Goal: Task Accomplishment & Management: Complete application form

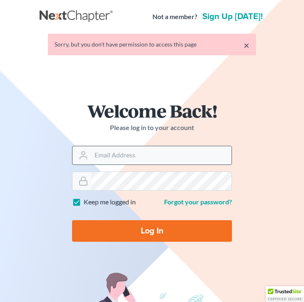
click at [172, 156] on input "Email Address" at bounding box center [161, 155] width 140 height 18
type input "[EMAIL_ADDRESS][DOMAIN_NAME]"
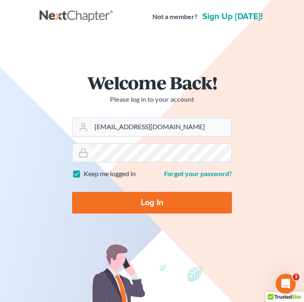
click at [153, 203] on input "Log In" at bounding box center [152, 203] width 160 height 22
type input "Thinking..."
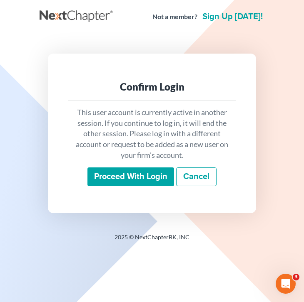
click at [141, 163] on div "This user account is currently active in another session. If you continue to lo…" at bounding box center [152, 147] width 168 height 93
click at [141, 177] on input "Proceed with login" at bounding box center [130, 177] width 87 height 19
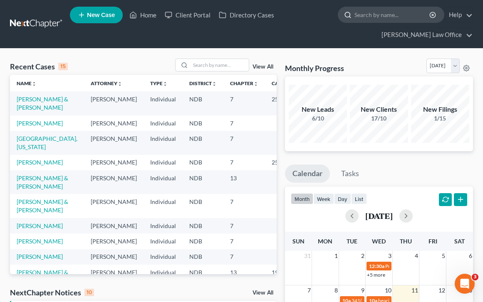
click at [303, 15] on input "search" at bounding box center [392, 14] width 76 height 15
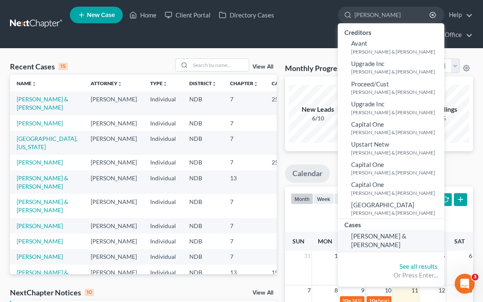
type input "[PERSON_NAME]"
click at [303, 236] on span "Friddle, Justin & Lori" at bounding box center [378, 241] width 55 height 16
select select "4"
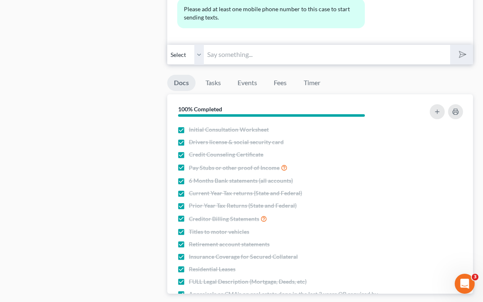
scroll to position [912, 0]
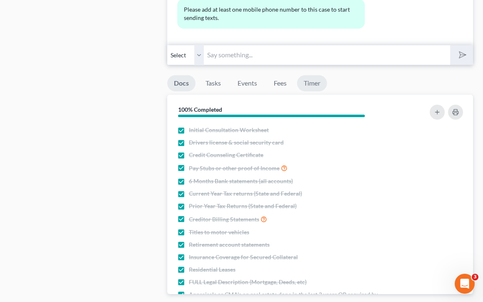
click at [303, 86] on link "Timer" at bounding box center [312, 83] width 30 height 16
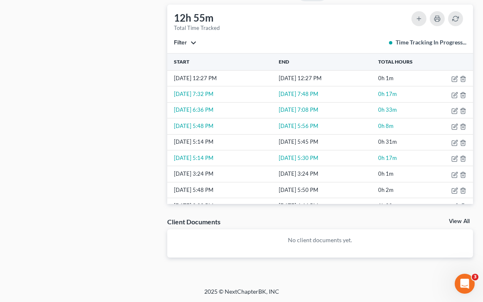
scroll to position [0, 0]
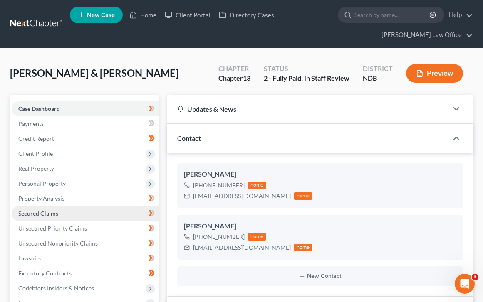
click at [74, 215] on link "Secured Claims" at bounding box center [85, 213] width 147 height 15
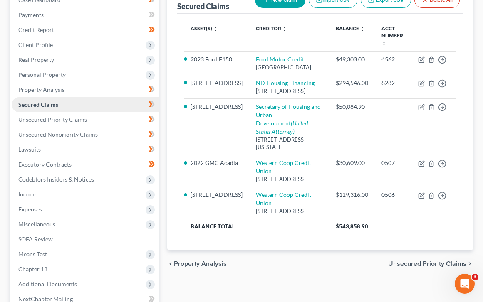
scroll to position [111, 0]
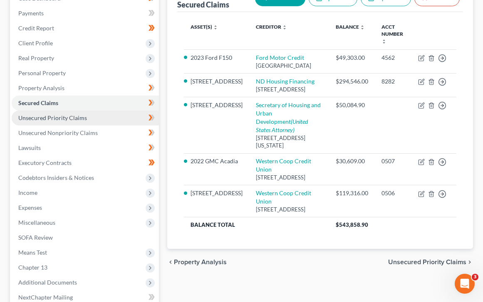
click at [93, 119] on link "Unsecured Priority Claims" at bounding box center [85, 118] width 147 height 15
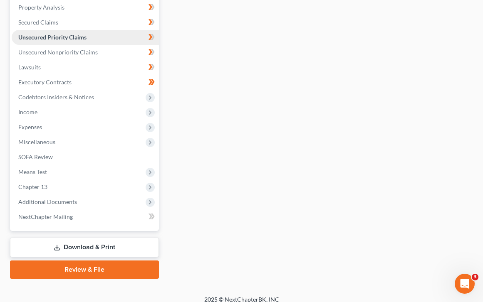
scroll to position [187, 0]
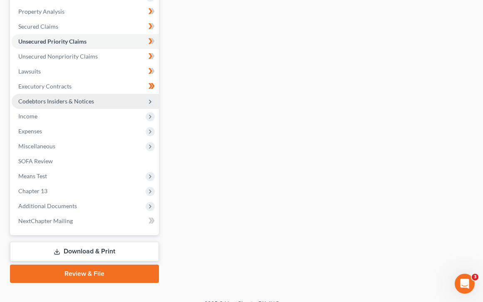
click at [101, 104] on span "Codebtors Insiders & Notices" at bounding box center [85, 101] width 147 height 15
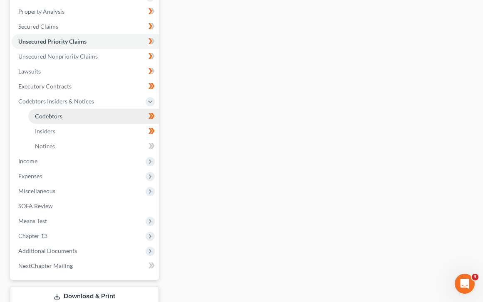
click at [114, 115] on link "Codebtors" at bounding box center [93, 116] width 131 height 15
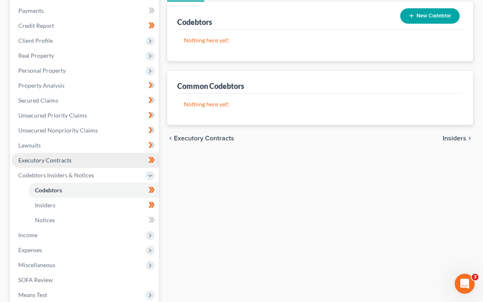
scroll to position [114, 0]
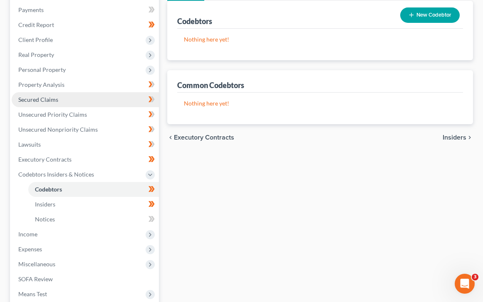
click at [134, 95] on link "Secured Claims" at bounding box center [85, 99] width 147 height 15
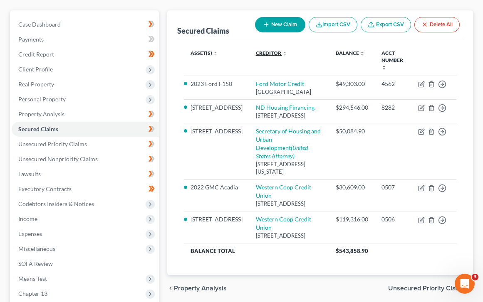
scroll to position [85, 0]
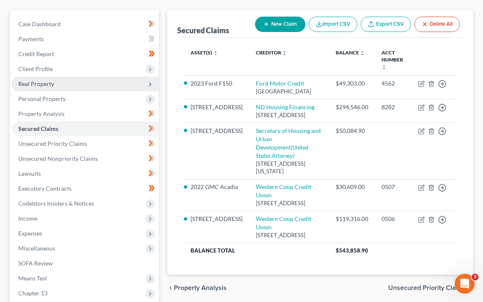
click at [127, 88] on span "Real Property" at bounding box center [85, 84] width 147 height 15
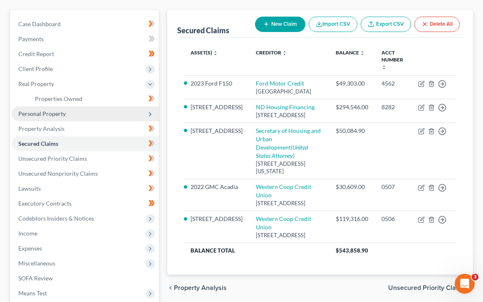
click at [108, 114] on span "Personal Property" at bounding box center [85, 114] width 147 height 15
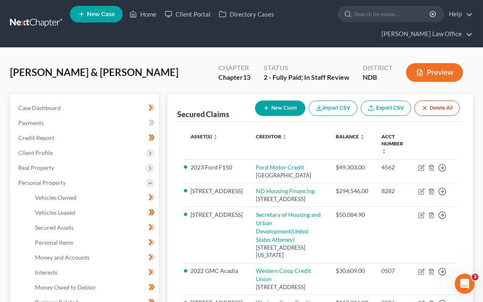
scroll to position [0, 0]
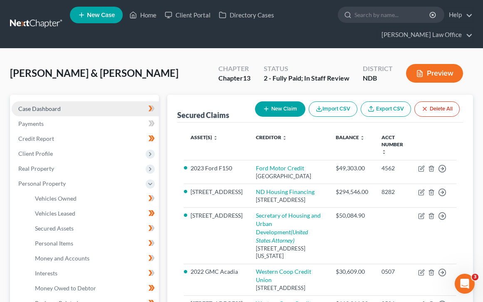
click at [100, 111] on link "Case Dashboard" at bounding box center [85, 109] width 147 height 15
select select "4"
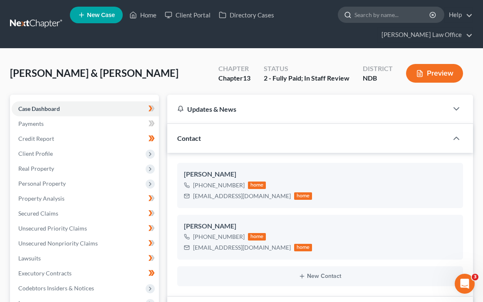
click at [303, 13] on input "search" at bounding box center [392, 14] width 76 height 15
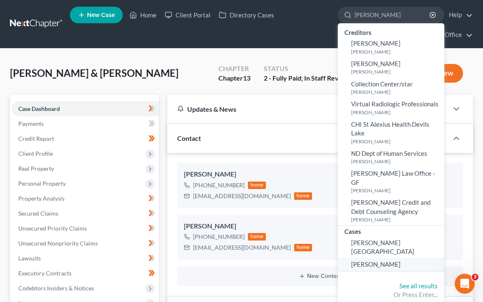
type input "nelson"
click at [303, 258] on link "Nelson, Leah" at bounding box center [391, 264] width 107 height 13
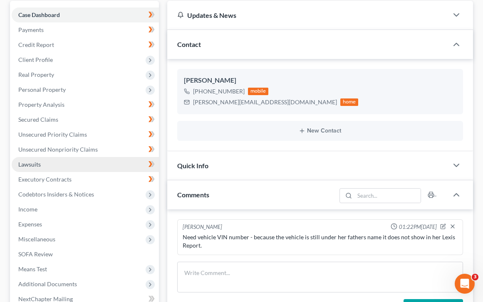
scroll to position [94, 0]
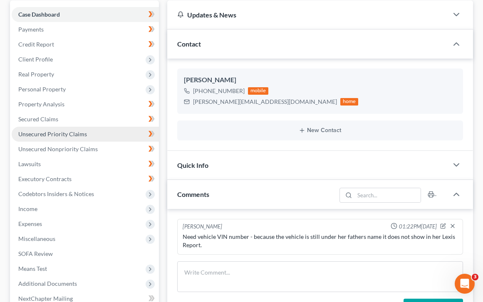
click at [98, 134] on link "Unsecured Priority Claims" at bounding box center [85, 134] width 147 height 15
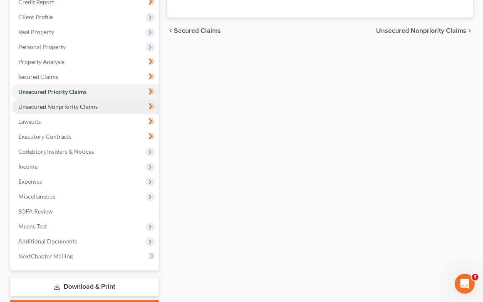
scroll to position [139, 0]
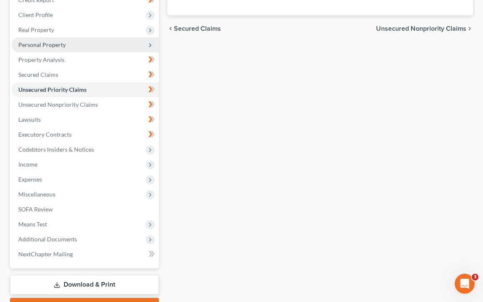
click at [77, 42] on span "Personal Property" at bounding box center [85, 44] width 147 height 15
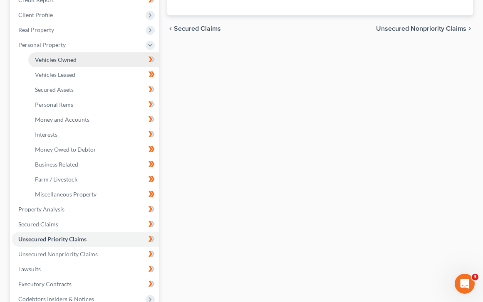
click at [87, 61] on link "Vehicles Owned" at bounding box center [93, 59] width 131 height 15
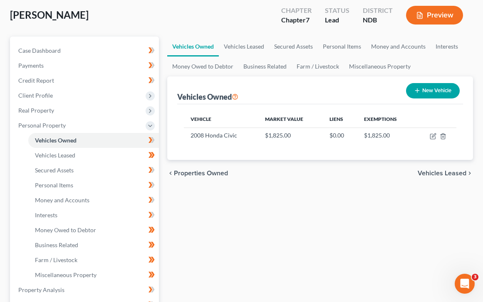
scroll to position [69, 0]
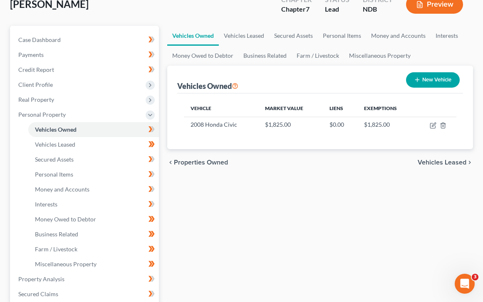
click at [303, 164] on span "Vehicles Leased" at bounding box center [442, 162] width 49 height 7
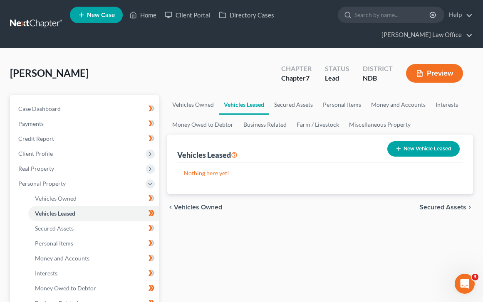
click at [303, 205] on span "Secured Assets" at bounding box center [442, 207] width 47 height 7
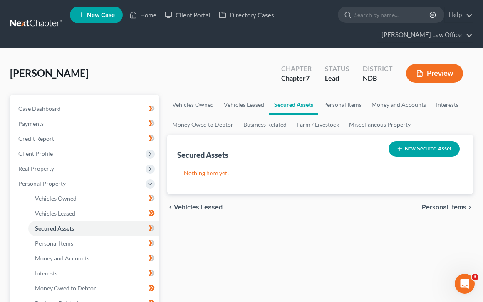
click at [303, 206] on span "Personal Items" at bounding box center [444, 207] width 45 height 7
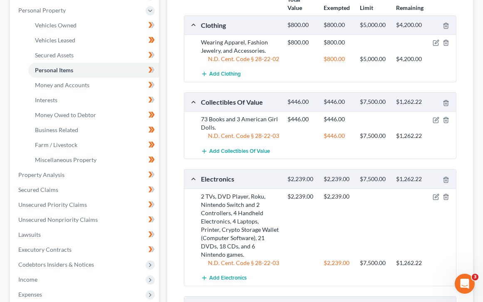
scroll to position [178, 0]
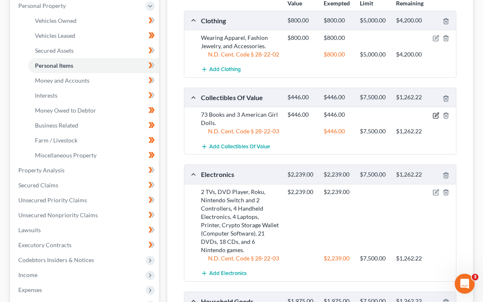
click at [303, 117] on icon "button" at bounding box center [436, 115] width 7 height 7
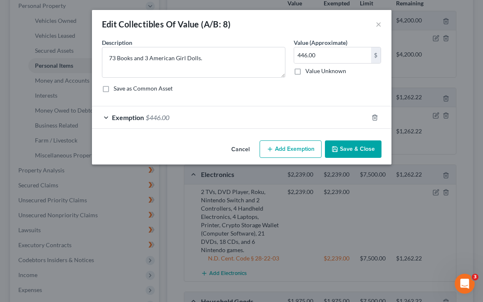
click at [131, 112] on div "Exemption $446.00" at bounding box center [230, 118] width 276 height 22
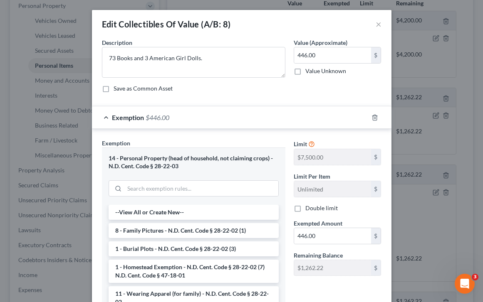
scroll to position [95, 0]
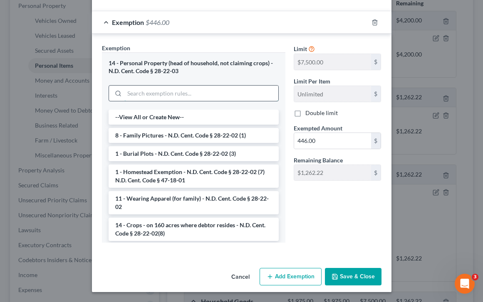
click at [182, 100] on input "search" at bounding box center [201, 94] width 154 height 16
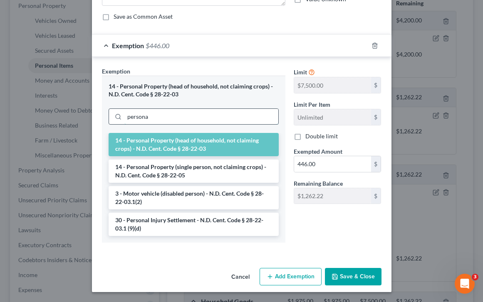
scroll to position [45, 0]
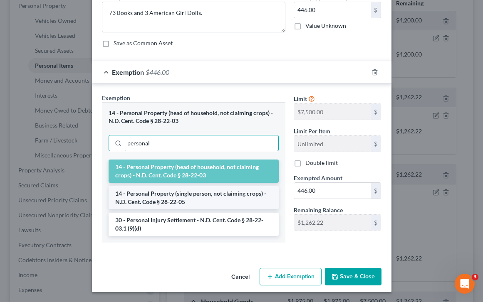
type input "personal"
click at [181, 200] on li "14 - Personal Property (single person, not claiming crops) - N.D. Cent. Code § …" at bounding box center [194, 197] width 170 height 23
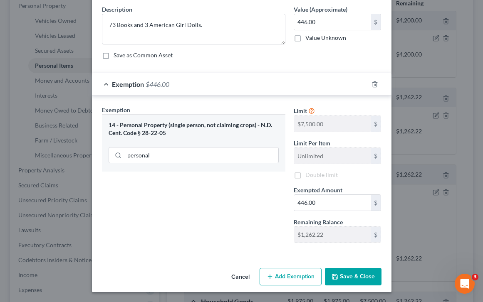
scroll to position [33, 0]
click at [303, 275] on button "Save & Close" at bounding box center [353, 276] width 57 height 17
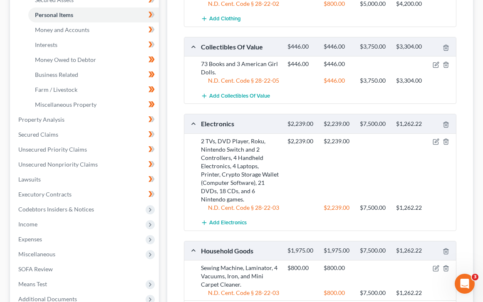
scroll to position [228, 0]
click at [303, 142] on icon "button" at bounding box center [437, 141] width 4 height 4
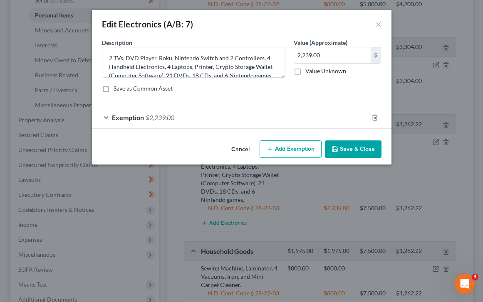
click at [128, 121] on div "Exemption $2,239.00" at bounding box center [230, 118] width 276 height 22
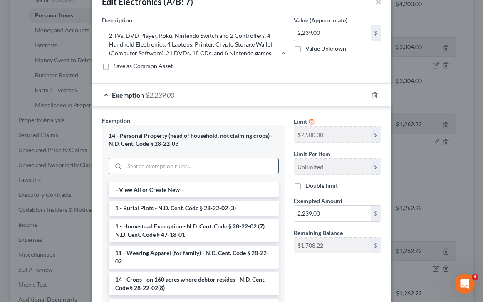
scroll to position [27, 0]
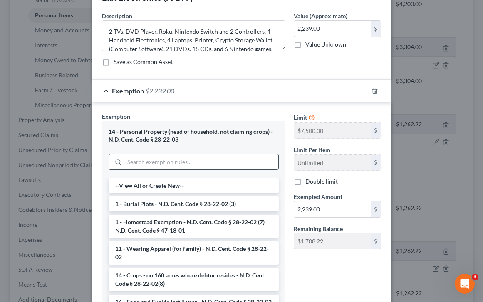
click at [162, 164] on input "search" at bounding box center [201, 162] width 154 height 16
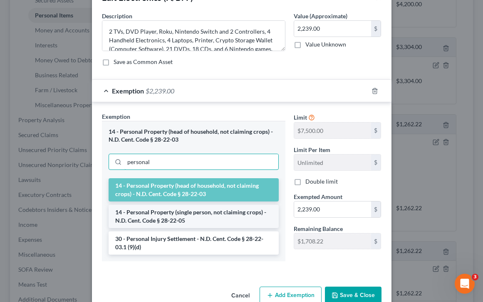
type input "personal"
click at [208, 221] on li "14 - Personal Property (single person, not claiming crops) - N.D. Cent. Code § …" at bounding box center [194, 216] width 170 height 23
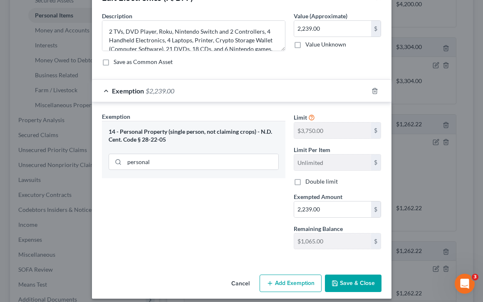
scroll to position [33, 0]
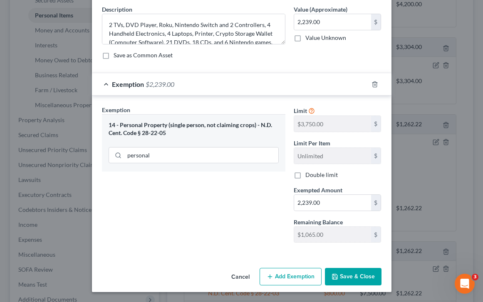
click at [303, 274] on button "Save & Close" at bounding box center [353, 276] width 57 height 17
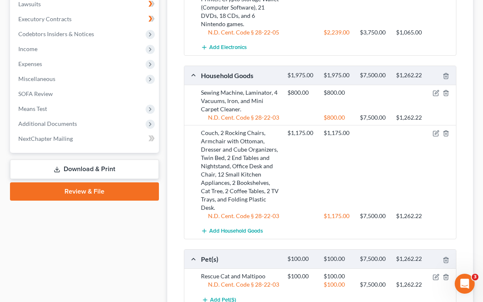
scroll to position [405, 0]
click at [303, 93] on icon "button" at bounding box center [437, 92] width 4 height 4
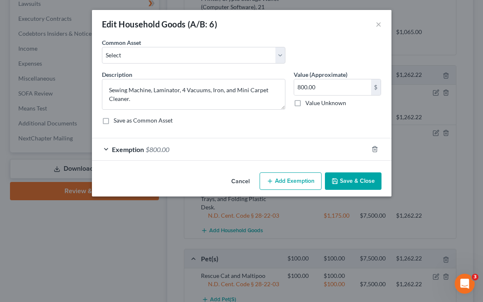
click at [121, 154] on div "Exemption $800.00" at bounding box center [230, 150] width 276 height 22
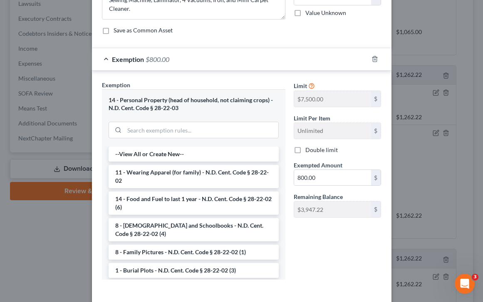
scroll to position [102, 0]
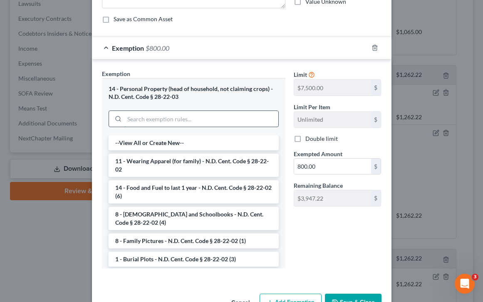
click at [153, 121] on input "search" at bounding box center [201, 119] width 154 height 16
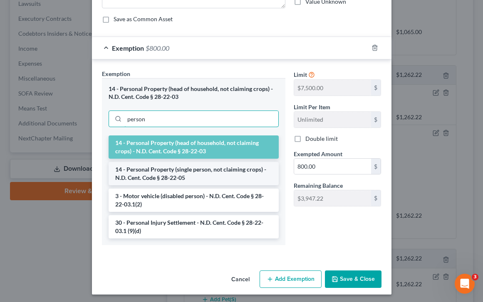
type input "person"
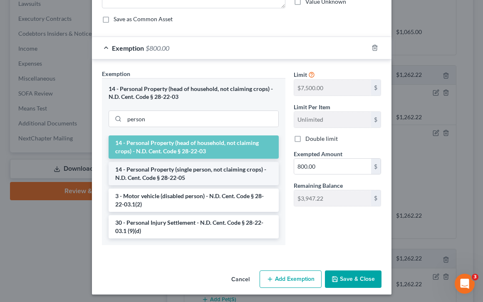
click at [189, 171] on li "14 - Personal Property (single person, not claiming crops) - N.D. Cent. Code § …" at bounding box center [194, 173] width 170 height 23
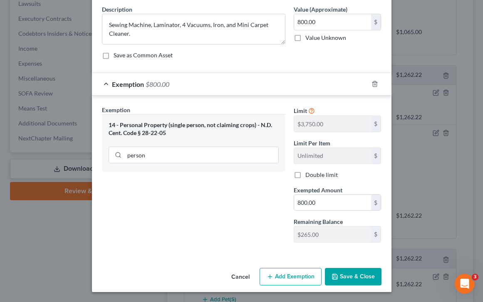
click at [303, 275] on button "Save & Close" at bounding box center [353, 276] width 57 height 17
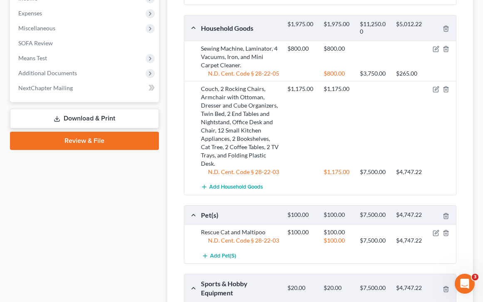
scroll to position [480, 0]
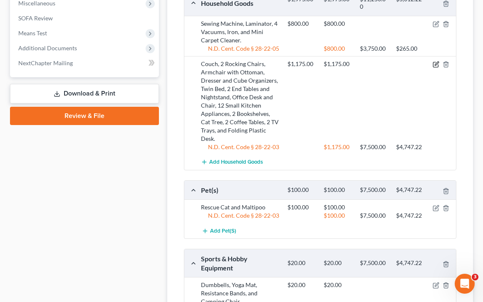
click at [303, 67] on icon "button" at bounding box center [435, 64] width 5 height 5
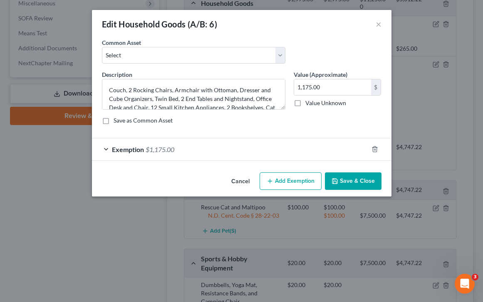
click at [161, 147] on span "$1,175.00" at bounding box center [160, 150] width 29 height 8
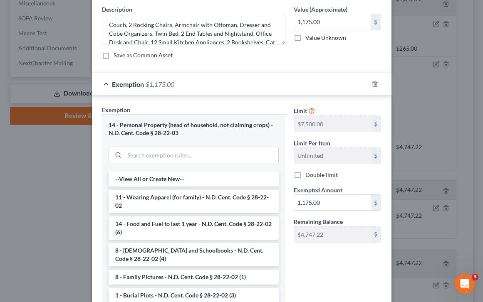
scroll to position [66, 0]
click at [151, 148] on input "search" at bounding box center [201, 155] width 154 height 16
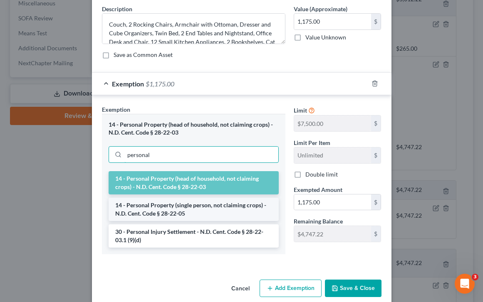
type input "personal"
click at [201, 216] on li "14 - Personal Property (single person, not claiming crops) - N.D. Cent. Code § …" at bounding box center [194, 209] width 170 height 23
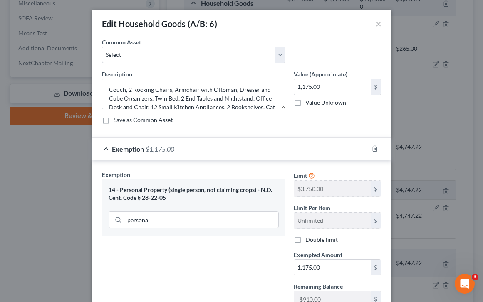
scroll to position [65, 0]
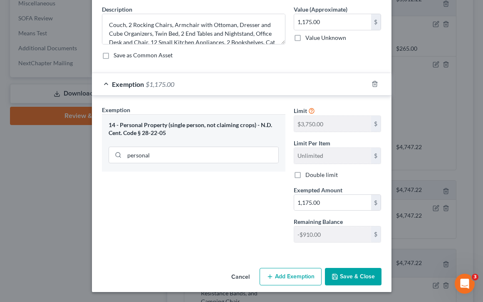
click at [303, 275] on button "Save & Close" at bounding box center [353, 276] width 57 height 17
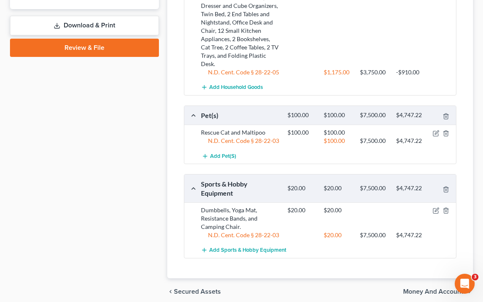
scroll to position [550, 0]
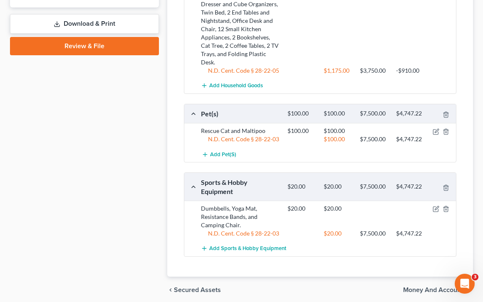
click at [303, 129] on div at bounding box center [442, 131] width 29 height 8
click at [303, 130] on icon "button" at bounding box center [437, 131] width 4 height 4
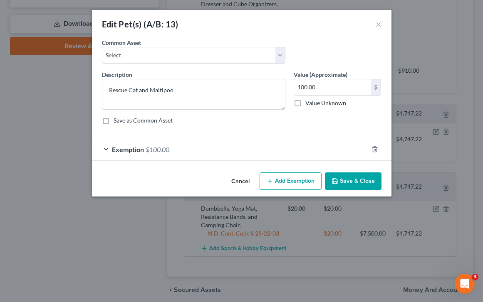
click at [142, 151] on span "Exemption" at bounding box center [128, 150] width 32 height 8
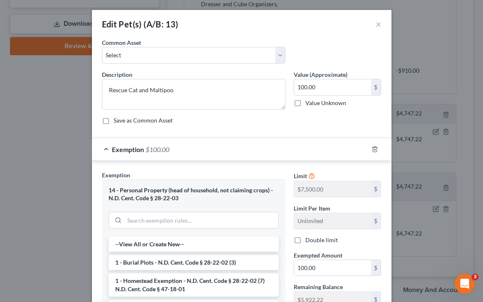
scroll to position [42, 0]
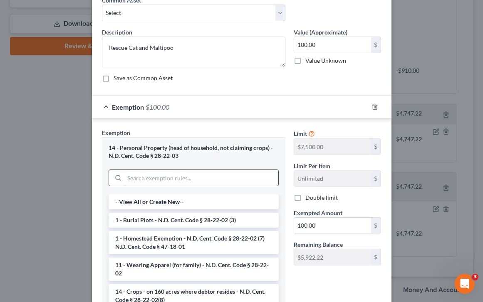
click at [153, 174] on input "search" at bounding box center [201, 178] width 154 height 16
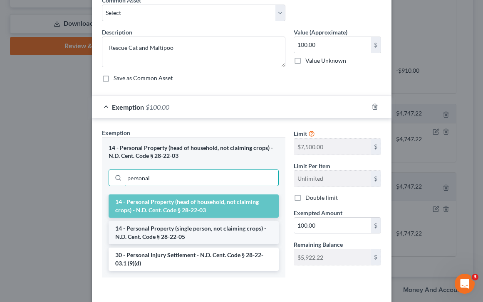
type input "personal"
click at [202, 238] on li "14 - Personal Property (single person, not claiming crops) - N.D. Cent. Code § …" at bounding box center [194, 232] width 170 height 23
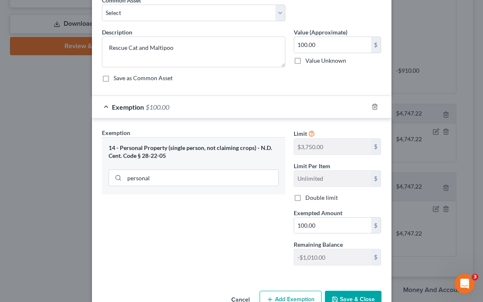
scroll to position [65, 0]
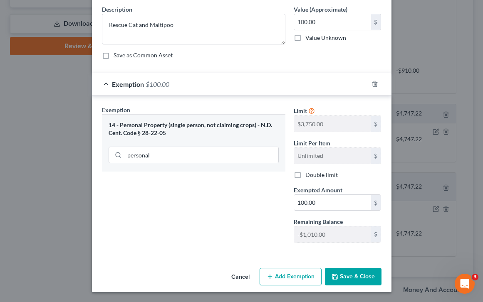
click at [303, 277] on button "Save & Close" at bounding box center [353, 276] width 57 height 17
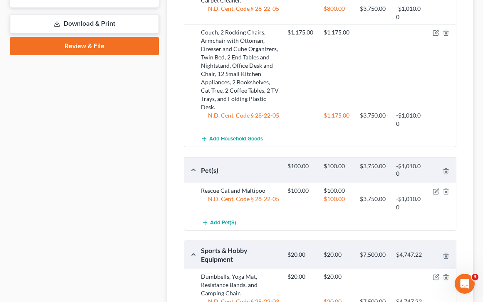
scroll to position [651, 0]
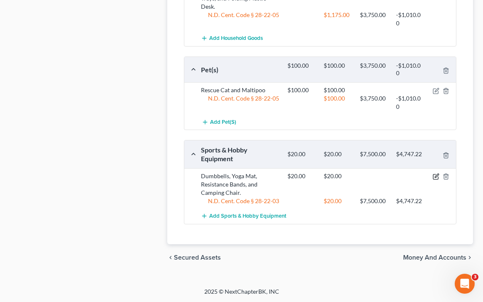
click at [303, 177] on icon "button" at bounding box center [436, 177] width 7 height 7
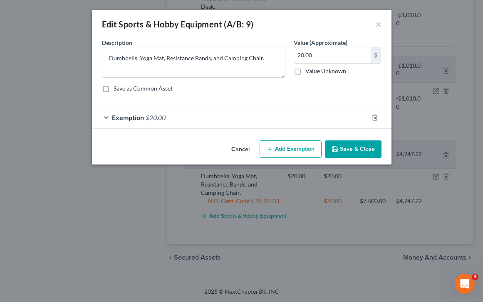
click at [114, 120] on span "Exemption" at bounding box center [128, 118] width 32 height 8
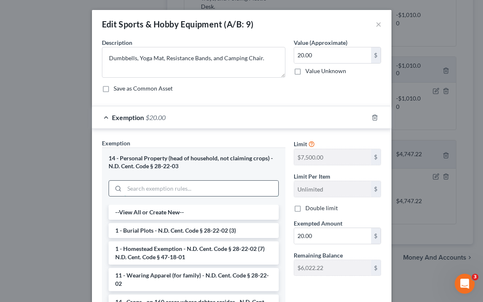
click at [157, 186] on input "search" at bounding box center [201, 189] width 154 height 16
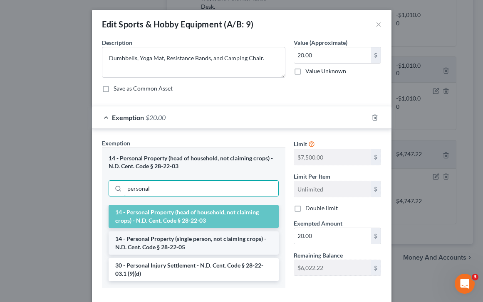
type input "personal"
click at [193, 247] on li "14 - Personal Property (single person, not claiming crops) - N.D. Cent. Code § …" at bounding box center [194, 243] width 170 height 23
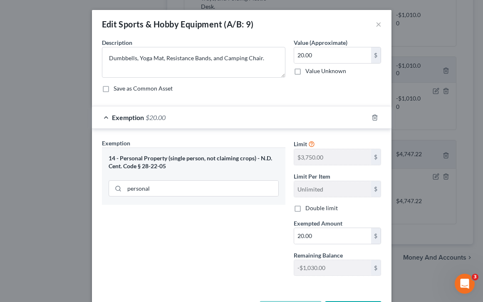
scroll to position [33, 0]
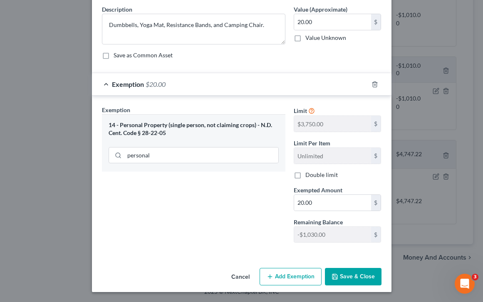
click at [303, 280] on button "Save & Close" at bounding box center [353, 276] width 57 height 17
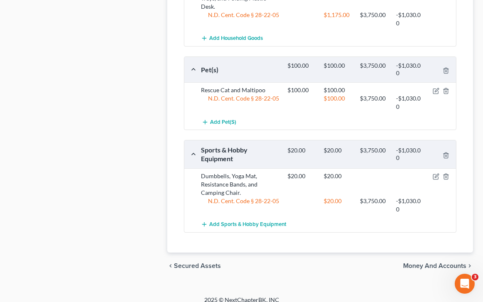
scroll to position [659, 0]
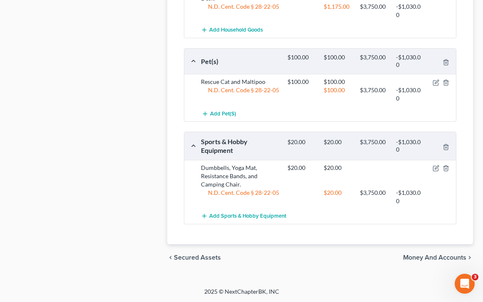
click at [303, 255] on span "Money and Accounts" at bounding box center [434, 258] width 63 height 7
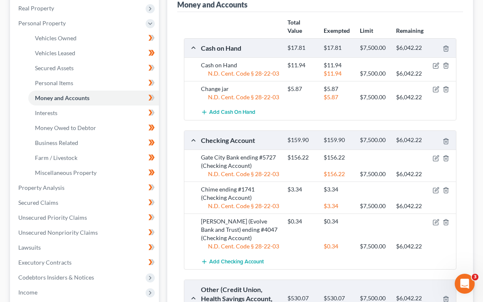
scroll to position [162, 0]
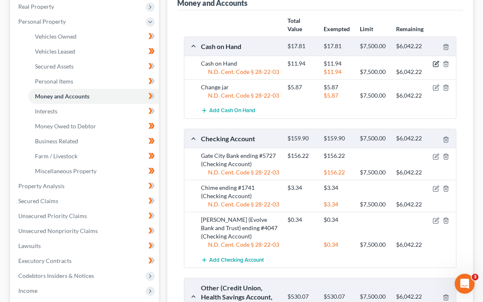
click at [303, 64] on icon "button" at bounding box center [437, 64] width 4 height 4
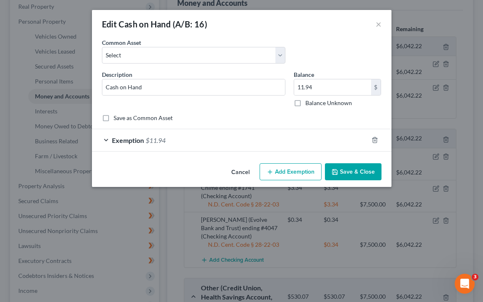
click at [118, 145] on div "Exemption $11.94" at bounding box center [230, 140] width 276 height 22
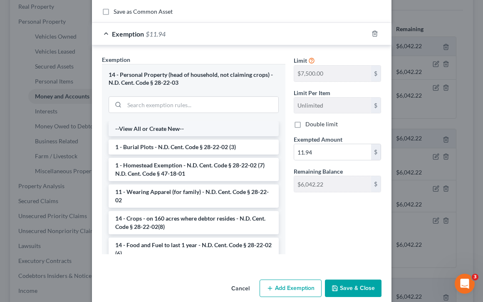
scroll to position [112, 0]
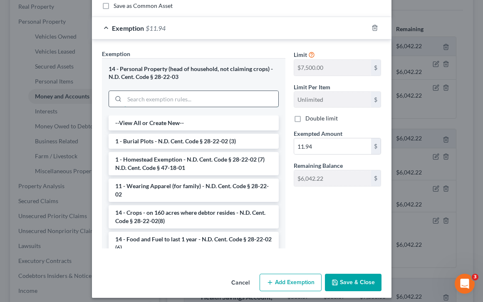
click at [163, 91] on input "search" at bounding box center [201, 99] width 154 height 16
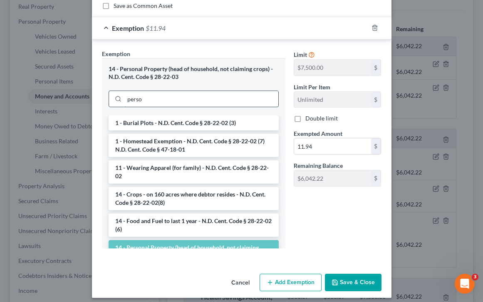
scroll to position [94, 0]
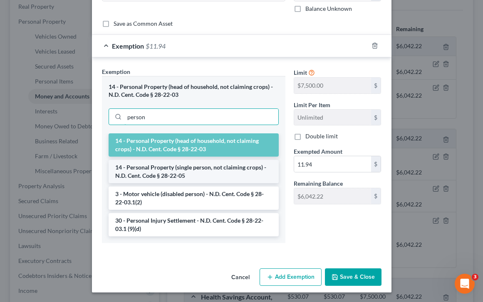
type input "person"
click at [172, 174] on li "14 - Personal Property (single person, not claiming crops) - N.D. Cent. Code § …" at bounding box center [194, 171] width 170 height 23
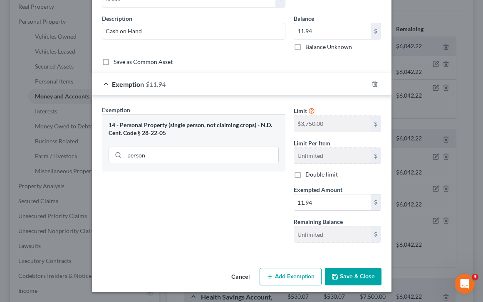
scroll to position [56, 0]
click at [303, 275] on button "Save & Close" at bounding box center [353, 277] width 57 height 17
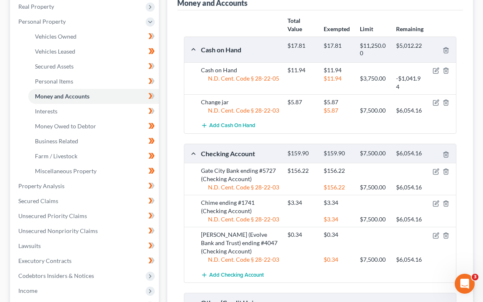
click at [303, 104] on div at bounding box center [442, 102] width 29 height 8
click at [303, 102] on icon "button" at bounding box center [436, 102] width 7 height 7
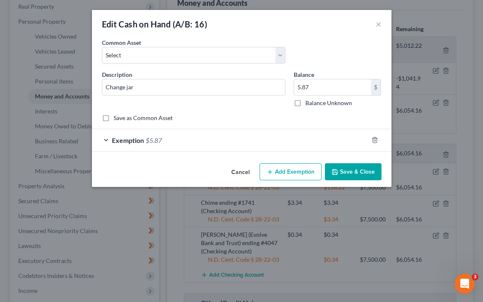
click at [148, 141] on span "$5.87" at bounding box center [154, 140] width 16 height 8
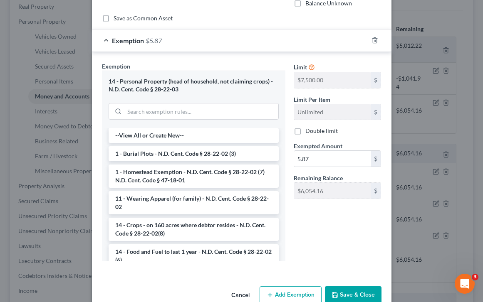
scroll to position [104, 0]
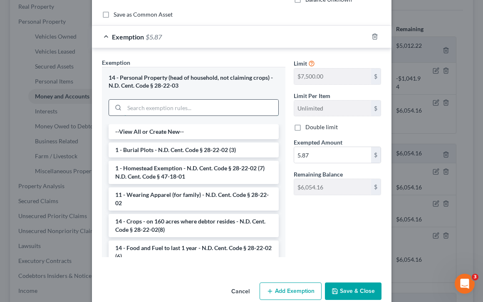
click at [174, 109] on input "search" at bounding box center [201, 108] width 154 height 16
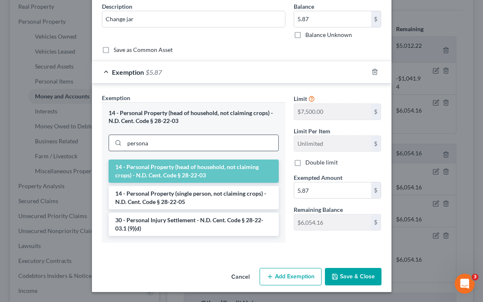
scroll to position [68, 0]
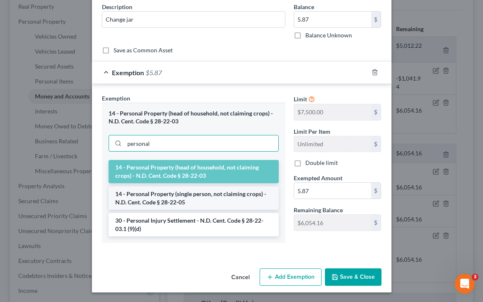
type input "personal"
click at [219, 201] on li "14 - Personal Property (single person, not claiming crops) - N.D. Cent. Code § …" at bounding box center [194, 198] width 170 height 23
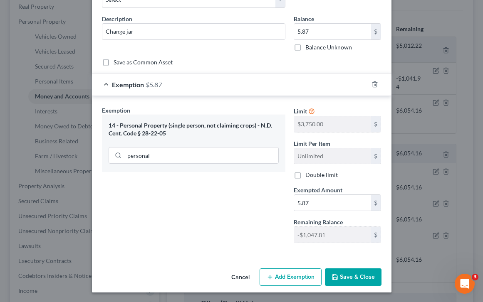
click at [303, 277] on button "Save & Close" at bounding box center [353, 277] width 57 height 17
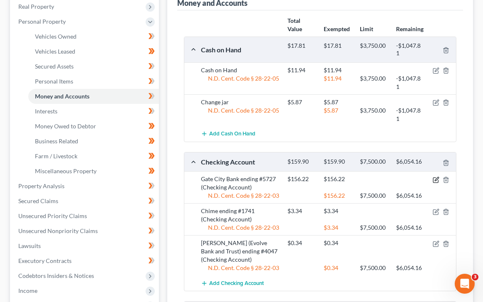
click at [303, 183] on icon "button" at bounding box center [435, 180] width 5 height 5
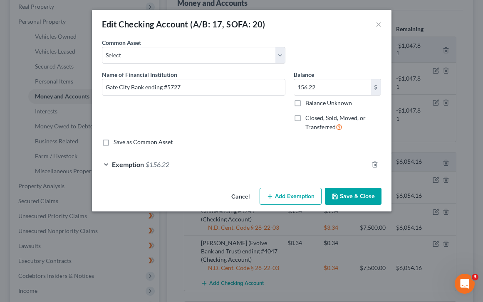
click at [132, 166] on span "Exemption" at bounding box center [128, 165] width 32 height 8
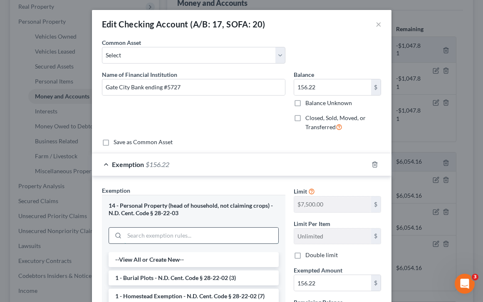
click at [140, 234] on input "search" at bounding box center [201, 236] width 154 height 16
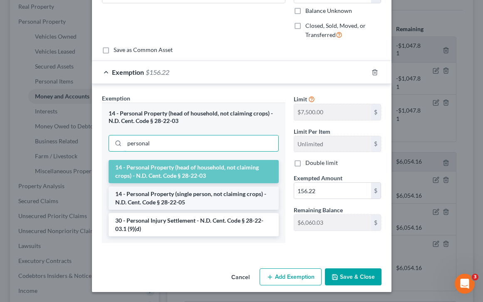
type input "personal"
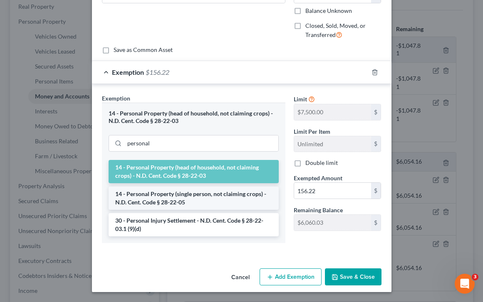
click at [198, 204] on li "14 - Personal Property (single person, not claiming crops) - N.D. Cent. Code § …" at bounding box center [194, 198] width 170 height 23
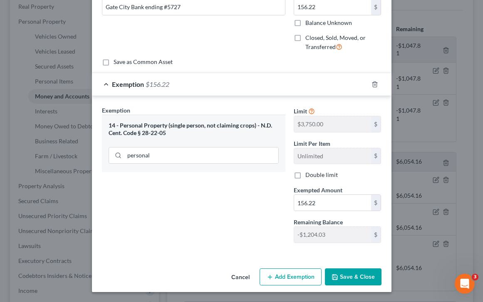
click at [303, 276] on button "Save & Close" at bounding box center [353, 277] width 57 height 17
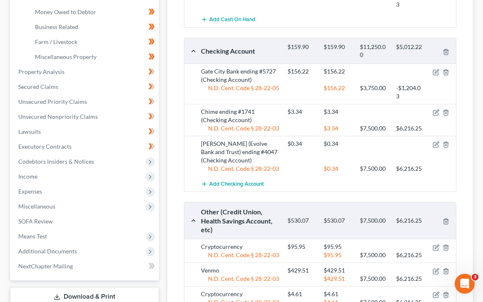
scroll to position [288, 0]
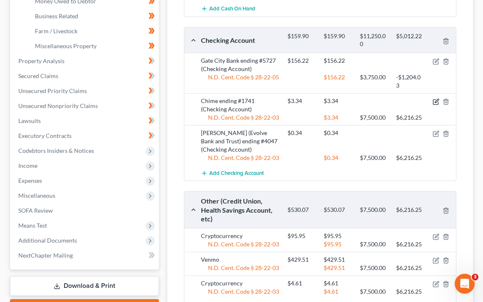
click at [303, 102] on icon "button" at bounding box center [435, 101] width 5 height 5
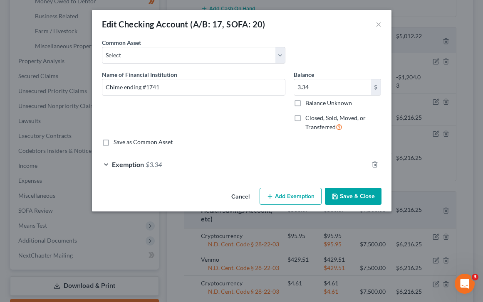
click at [127, 164] on span "Exemption" at bounding box center [128, 165] width 32 height 8
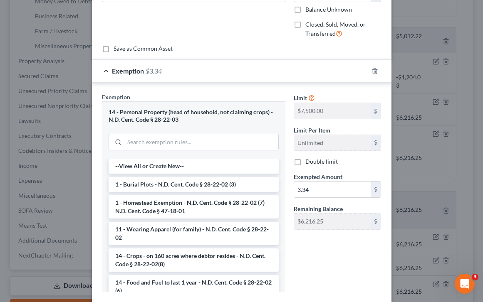
scroll to position [109, 0]
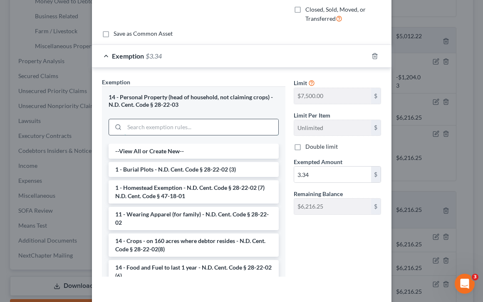
click at [151, 120] on input "search" at bounding box center [201, 127] width 154 height 16
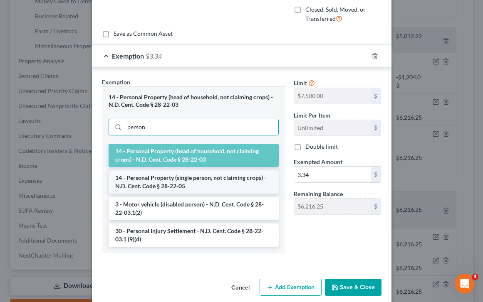
type input "person"
click at [195, 180] on li "14 - Personal Property (single person, not claiming crops) - N.D. Cent. Code § …" at bounding box center [194, 182] width 170 height 23
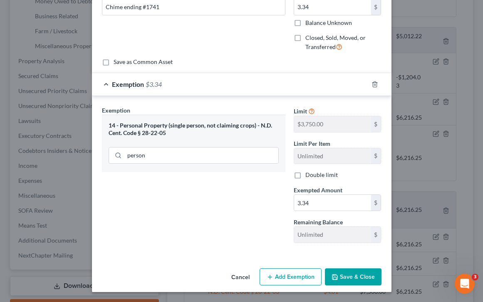
scroll to position [80, 0]
click at [303, 283] on button "Save & Close" at bounding box center [353, 277] width 57 height 17
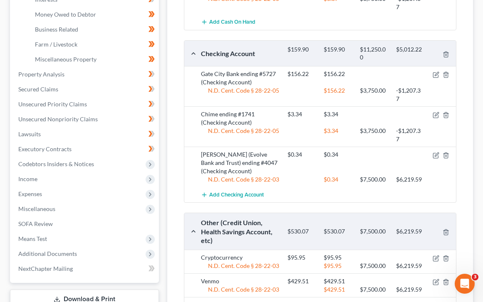
scroll to position [276, 0]
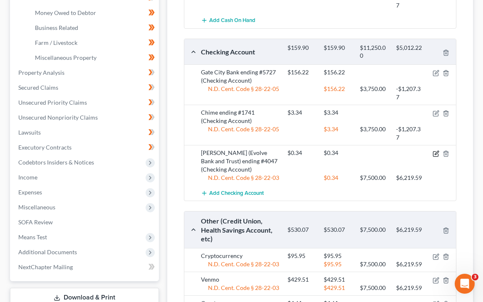
click at [303, 153] on icon "button" at bounding box center [437, 153] width 4 height 4
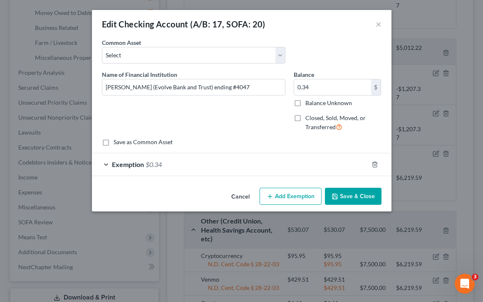
click at [129, 169] on div "Exemption $0.34" at bounding box center [230, 165] width 276 height 22
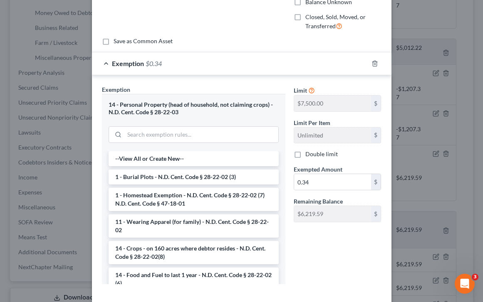
scroll to position [142, 0]
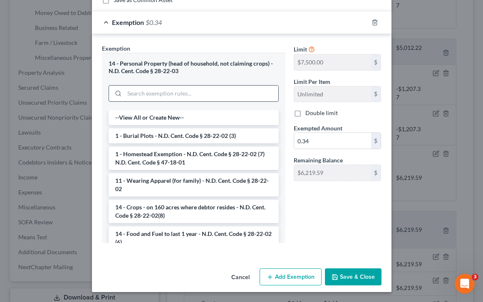
click at [158, 98] on input "search" at bounding box center [201, 94] width 154 height 16
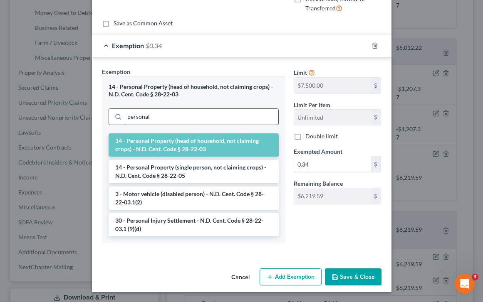
scroll to position [92, 0]
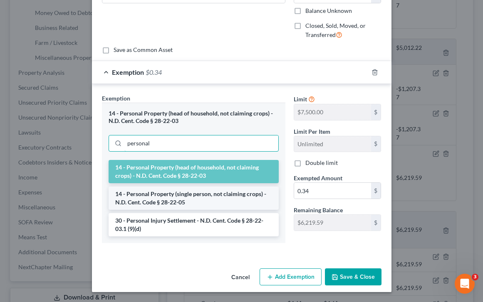
type input "personal"
click at [193, 201] on li "14 - Personal Property (single person, not claiming crops) - N.D. Cent. Code § …" at bounding box center [194, 198] width 170 height 23
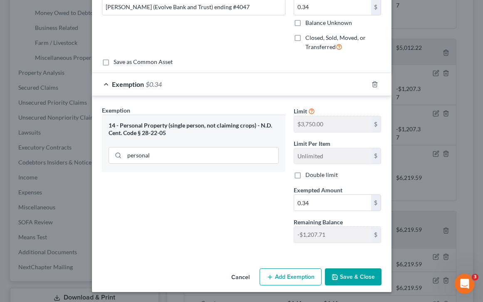
click at [303, 275] on button "Save & Close" at bounding box center [353, 277] width 57 height 17
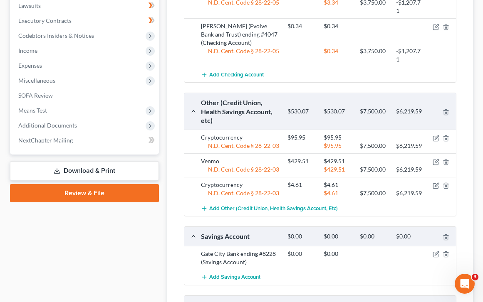
scroll to position [404, 0]
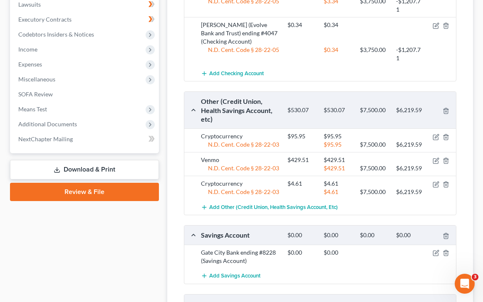
click at [303, 141] on div "$95.95 $7,500.00 $6,219.59" at bounding box center [370, 145] width 174 height 8
click at [303, 139] on icon "button" at bounding box center [435, 137] width 5 height 5
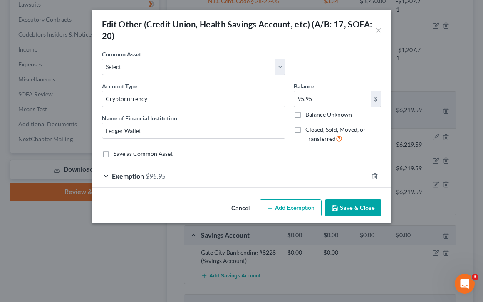
click at [120, 178] on span "Exemption" at bounding box center [128, 176] width 32 height 8
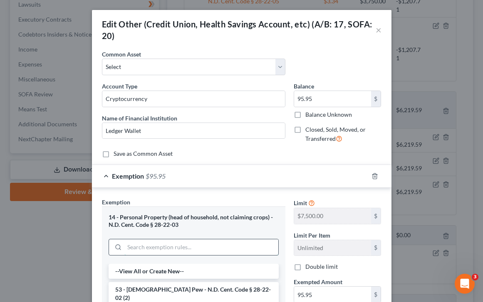
click at [161, 248] on input "search" at bounding box center [201, 248] width 154 height 16
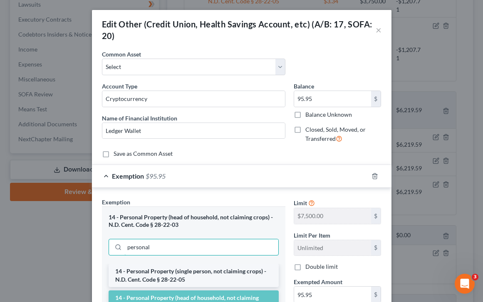
type input "personal"
click at [186, 281] on li "14 - Personal Property (single person, not claiming crops) - N.D. Cent. Code § …" at bounding box center [194, 275] width 170 height 23
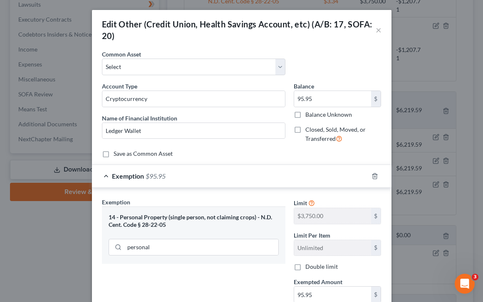
scroll to position [92, 0]
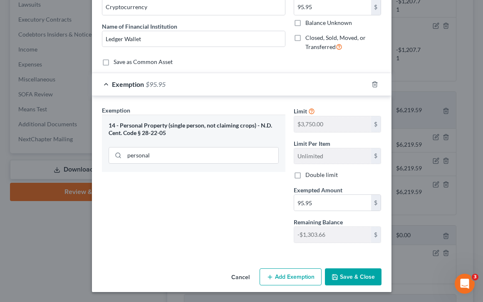
click at [303, 278] on button "Save & Close" at bounding box center [353, 277] width 57 height 17
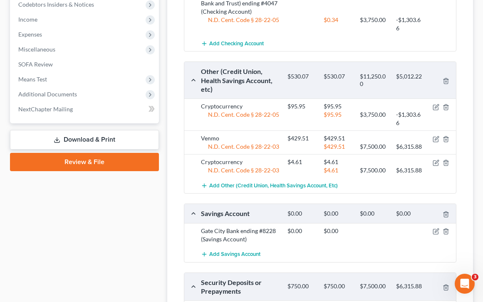
scroll to position [436, 0]
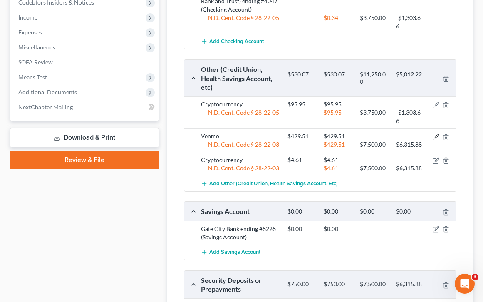
click at [303, 136] on icon "button" at bounding box center [437, 136] width 4 height 4
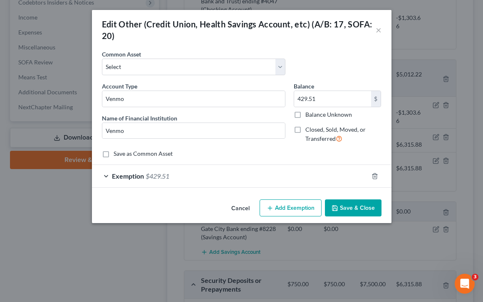
click at [114, 175] on span "Exemption" at bounding box center [128, 176] width 32 height 8
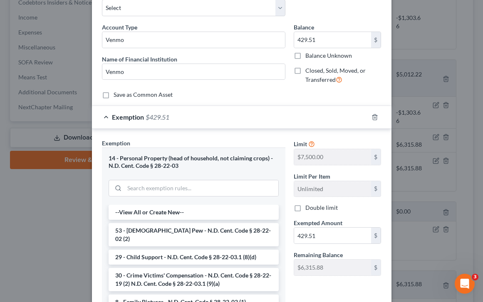
scroll to position [68, 0]
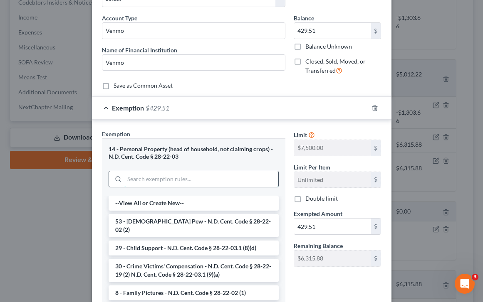
click at [144, 185] on input "search" at bounding box center [201, 179] width 154 height 16
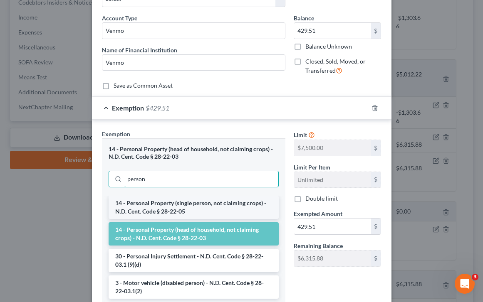
type input "person"
click at [216, 210] on li "14 - Personal Property (single person, not claiming crops) - N.D. Cent. Code § …" at bounding box center [194, 207] width 170 height 23
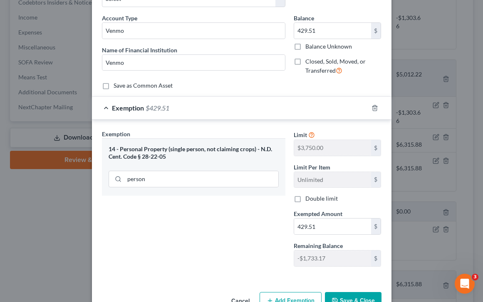
scroll to position [92, 0]
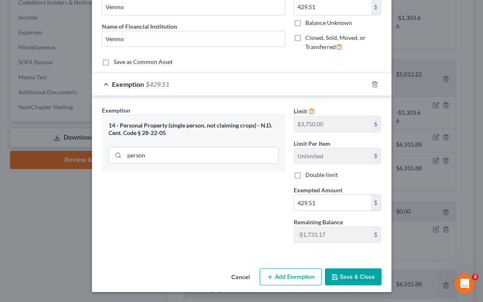
click at [303, 278] on button "Save & Close" at bounding box center [353, 277] width 57 height 17
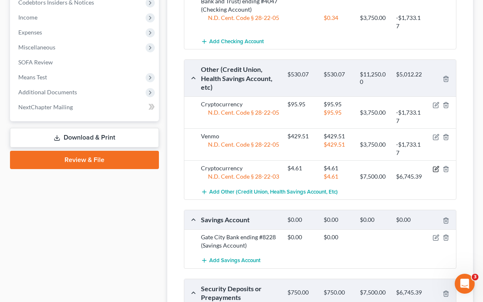
click at [303, 171] on icon "button" at bounding box center [436, 169] width 7 height 7
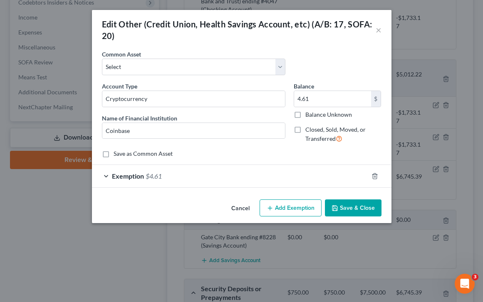
click at [130, 173] on span "Exemption" at bounding box center [128, 176] width 32 height 8
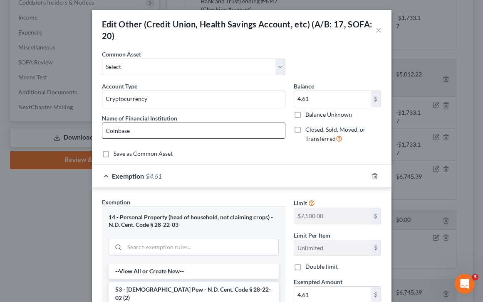
scroll to position [78, 0]
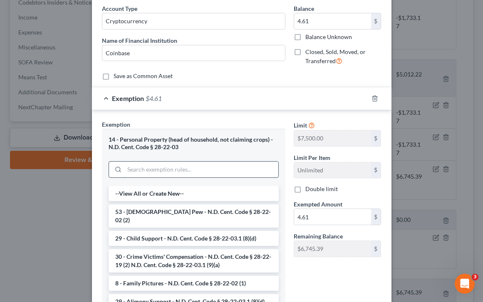
click at [142, 170] on input "search" at bounding box center [201, 170] width 154 height 16
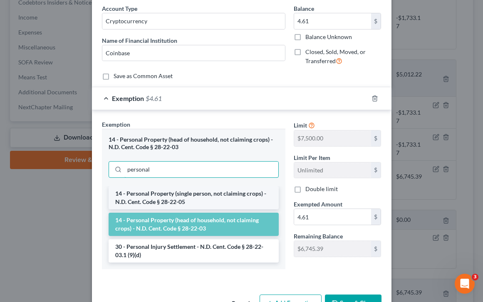
type input "personal"
click at [213, 202] on li "14 - Personal Property (single person, not claiming crops) - N.D. Cent. Code § …" at bounding box center [194, 197] width 170 height 23
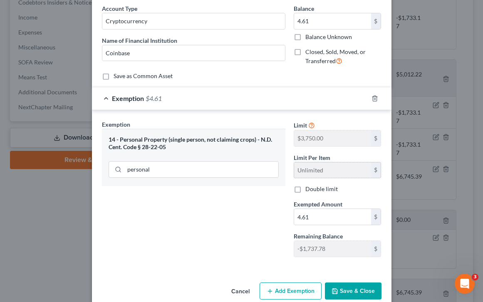
scroll to position [92, 0]
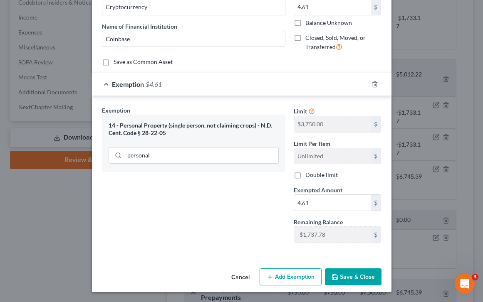
click at [303, 278] on button "Save & Close" at bounding box center [353, 277] width 57 height 17
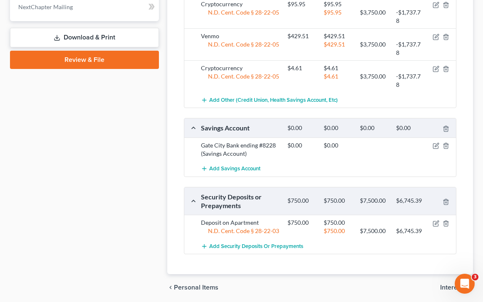
scroll to position [566, 0]
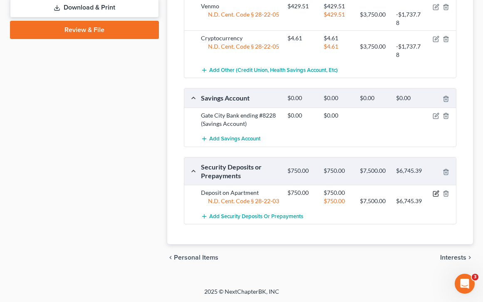
click at [303, 194] on icon "button" at bounding box center [435, 193] width 5 height 5
select select "3"
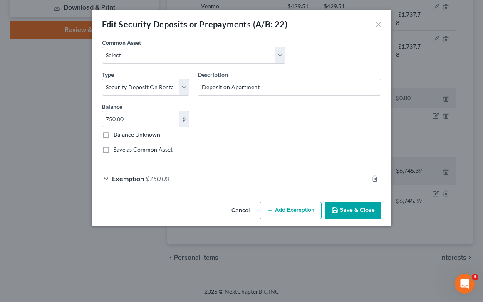
click at [132, 178] on span "Exemption" at bounding box center [128, 179] width 32 height 8
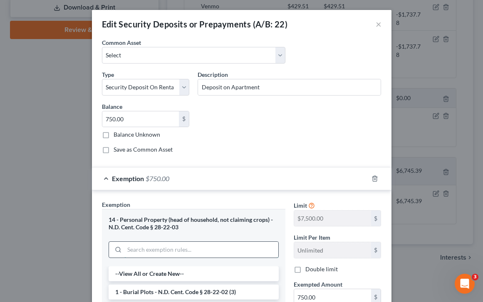
click at [142, 250] on input "search" at bounding box center [201, 250] width 154 height 16
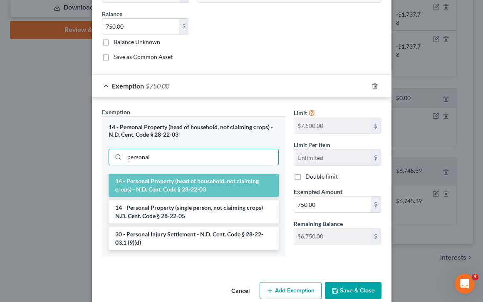
scroll to position [93, 0]
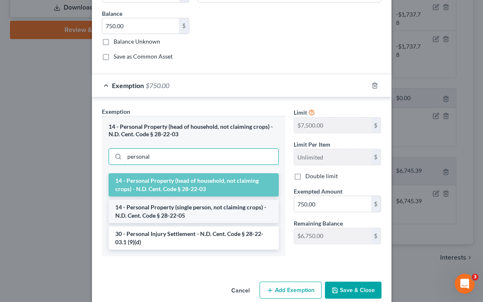
type input "personal"
click at [219, 208] on li "14 - Personal Property (single person, not claiming crops) - N.D. Cent. Code § …" at bounding box center [194, 211] width 170 height 23
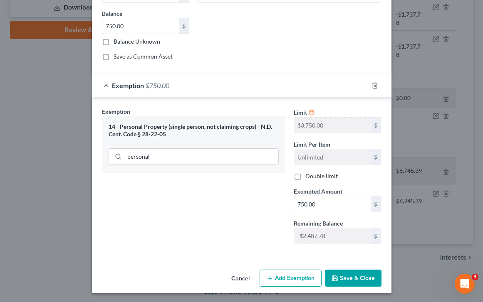
click at [303, 285] on button "Save & Close" at bounding box center [353, 278] width 57 height 17
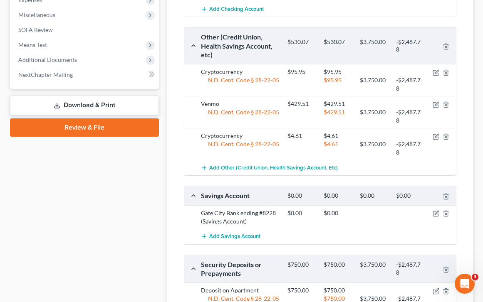
scroll to position [575, 0]
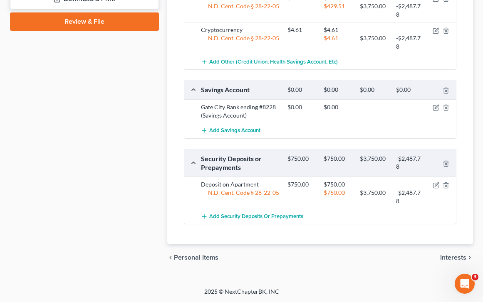
click at [303, 257] on span "Interests" at bounding box center [453, 258] width 26 height 7
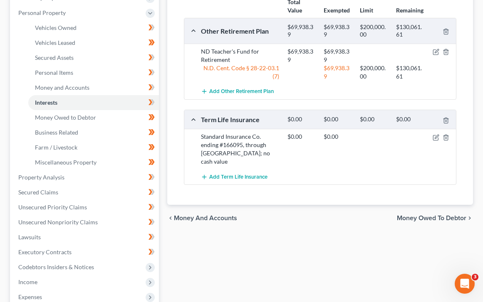
scroll to position [175, 0]
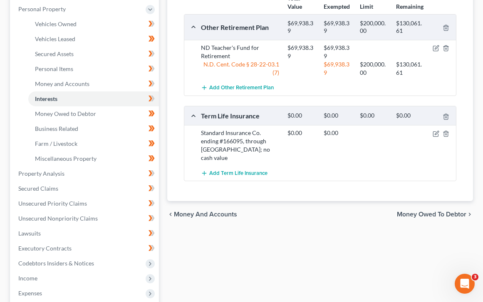
click at [303, 211] on span "Money Owed to Debtor" at bounding box center [431, 214] width 69 height 7
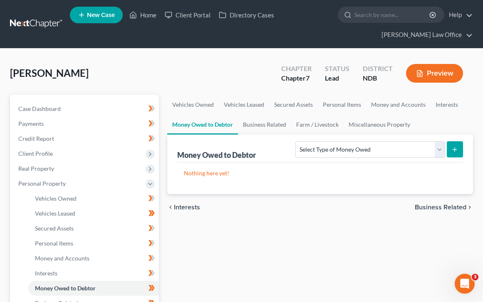
click at [303, 210] on span "Business Related" at bounding box center [441, 207] width 52 height 7
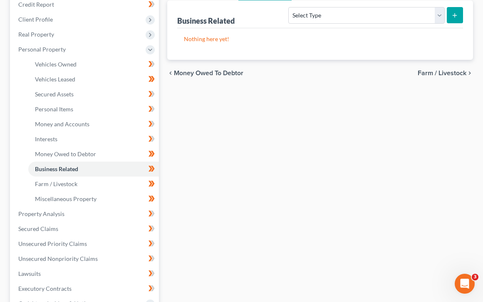
click at [303, 74] on span "Farm / Livestock" at bounding box center [442, 73] width 49 height 7
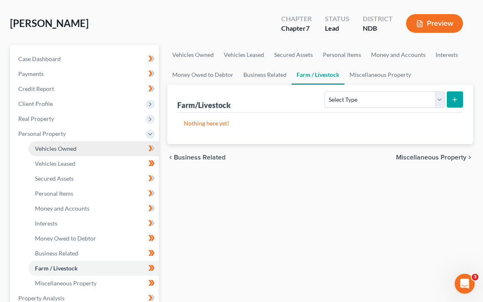
click at [86, 147] on link "Vehicles Owned" at bounding box center [93, 148] width 131 height 15
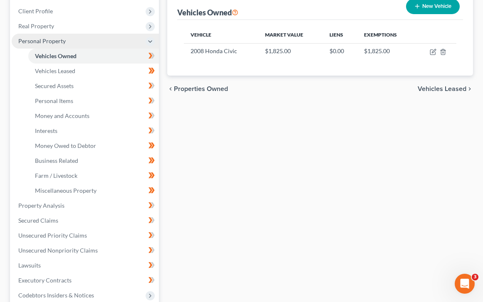
scroll to position [144, 0]
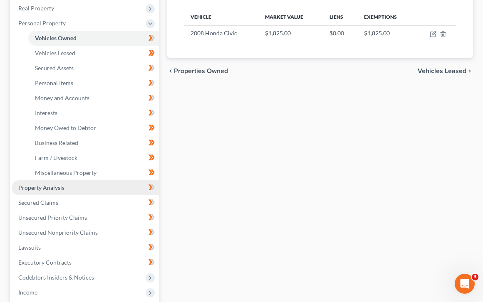
click at [64, 187] on link "Property Analysis" at bounding box center [85, 188] width 147 height 15
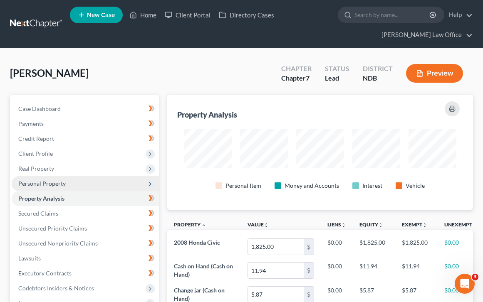
click at [63, 178] on span "Personal Property" at bounding box center [85, 183] width 147 height 15
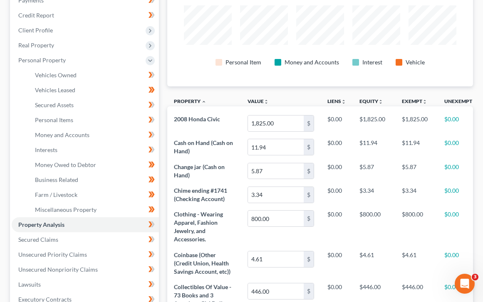
scroll to position [126, 0]
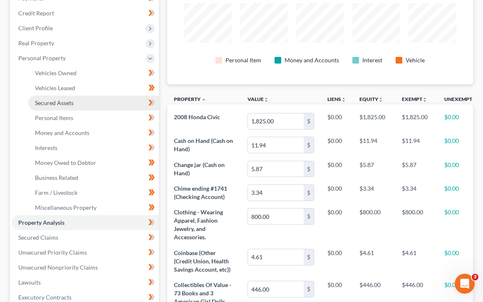
click at [97, 105] on link "Secured Assets" at bounding box center [93, 103] width 131 height 15
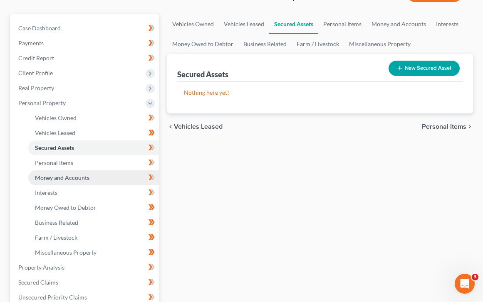
scroll to position [84, 0]
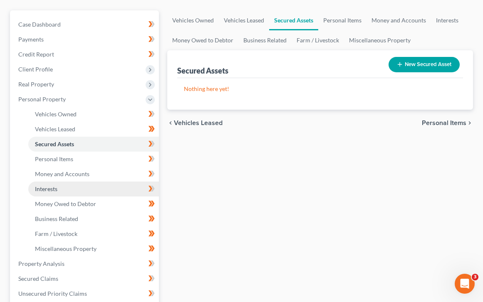
click at [119, 189] on link "Interests" at bounding box center [93, 189] width 131 height 15
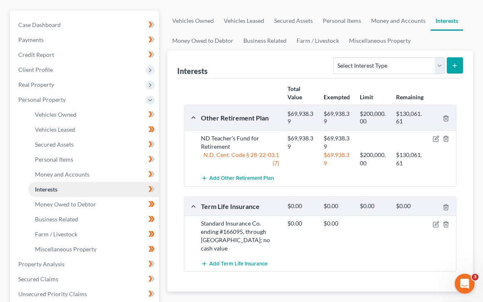
scroll to position [85, 0]
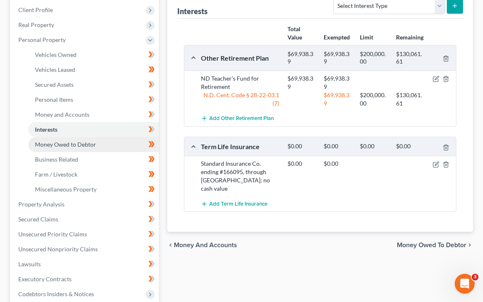
click at [87, 145] on span "Money Owed to Debtor" at bounding box center [65, 144] width 61 height 7
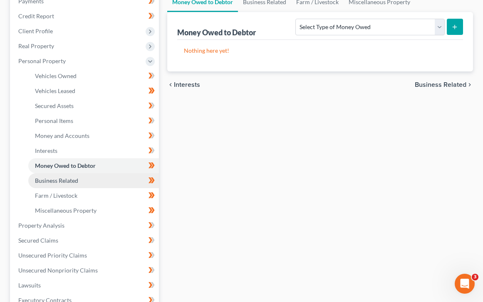
click at [81, 184] on link "Business Related" at bounding box center [93, 181] width 131 height 15
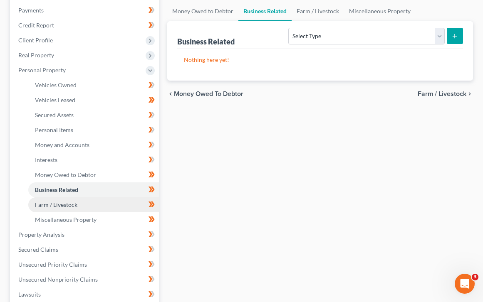
click at [80, 208] on link "Farm / Livestock" at bounding box center [93, 205] width 131 height 15
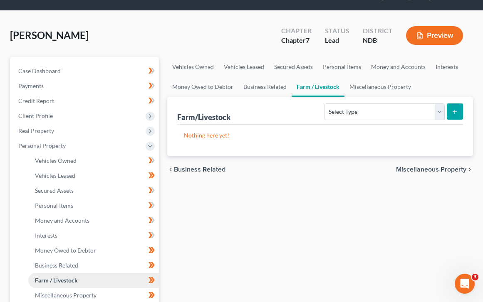
scroll to position [8, 0]
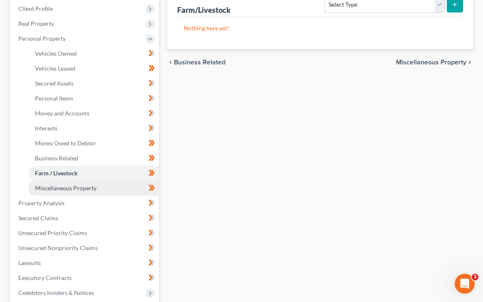
click at [81, 189] on span "Miscellaneous Property" at bounding box center [66, 188] width 62 height 7
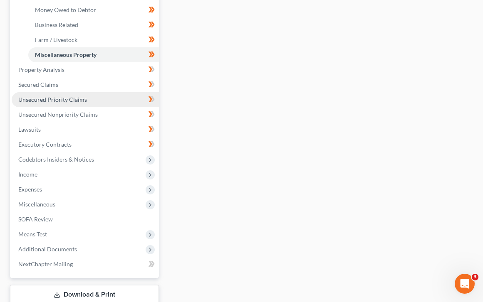
scroll to position [280, 0]
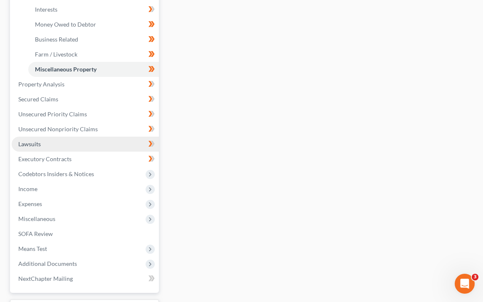
click at [67, 146] on link "Lawsuits" at bounding box center [85, 144] width 147 height 15
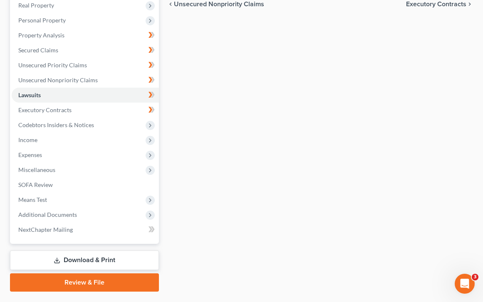
scroll to position [166, 0]
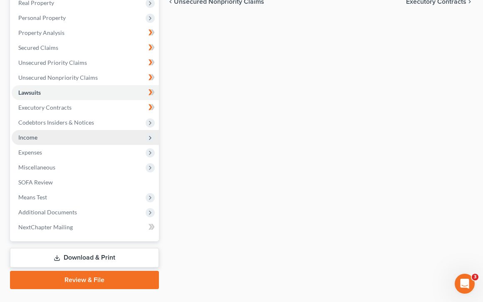
click at [51, 135] on span "Income" at bounding box center [85, 137] width 147 height 15
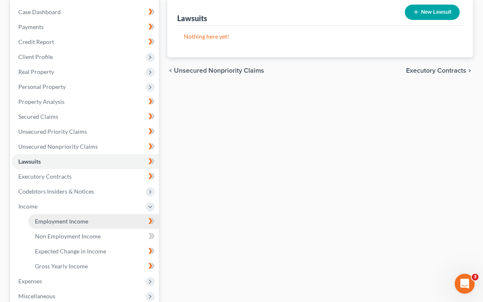
scroll to position [94, 0]
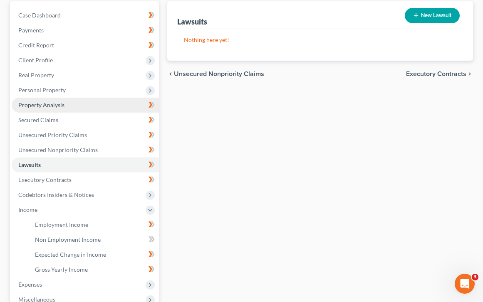
click at [98, 101] on link "Property Analysis" at bounding box center [85, 105] width 147 height 15
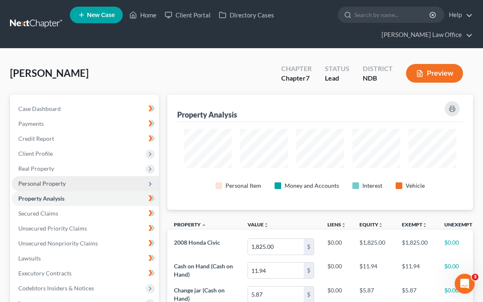
scroll to position [115, 306]
click at [68, 187] on span "Personal Property" at bounding box center [85, 183] width 147 height 15
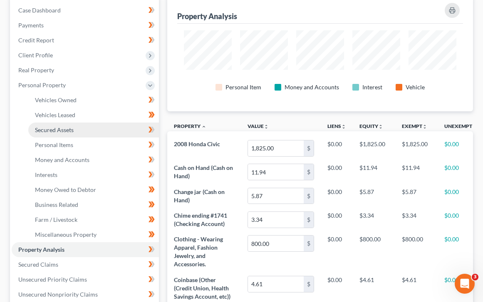
scroll to position [101, 0]
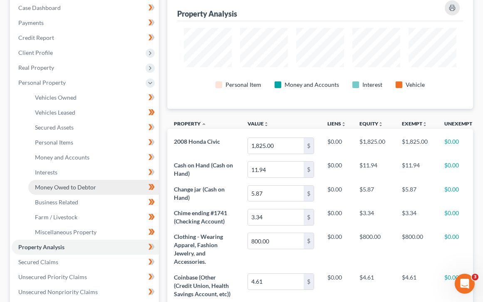
click at [85, 181] on link "Money Owed to Debtor" at bounding box center [93, 187] width 131 height 15
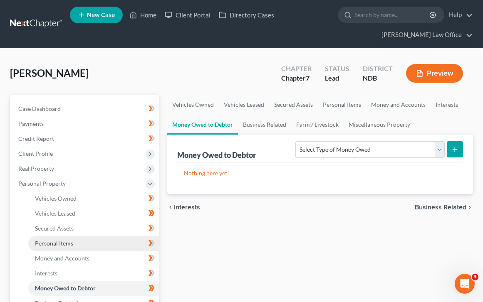
click at [69, 245] on span "Personal Items" at bounding box center [54, 243] width 38 height 7
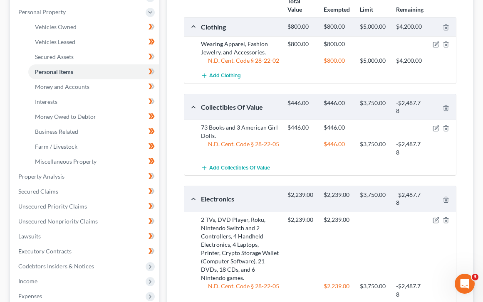
scroll to position [172, 0]
click at [303, 42] on icon "button" at bounding box center [437, 44] width 4 height 4
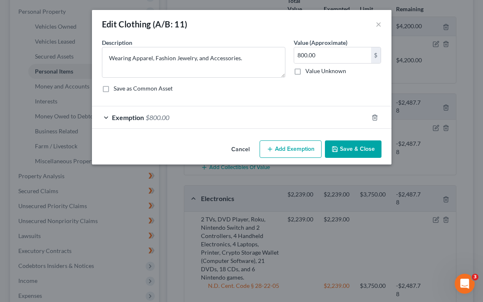
click at [143, 116] on span "Exemption" at bounding box center [128, 118] width 32 height 8
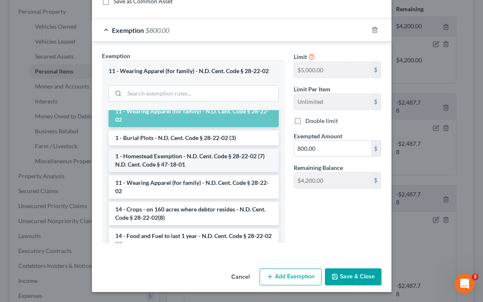
scroll to position [0, 0]
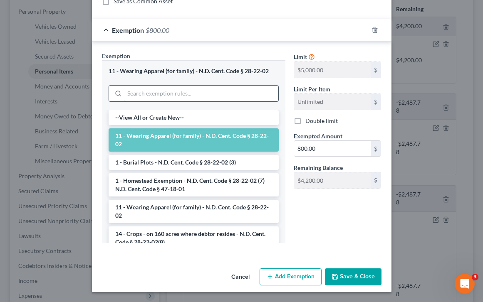
click at [139, 89] on input "search" at bounding box center [201, 94] width 154 height 16
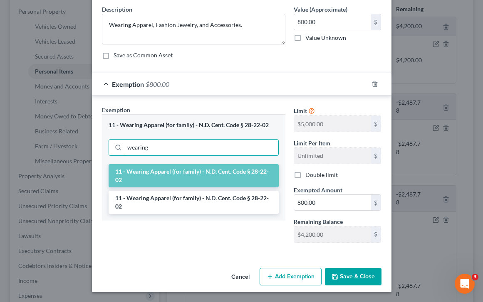
type input "wearing"
click at [244, 277] on button "Cancel" at bounding box center [241, 277] width 32 height 17
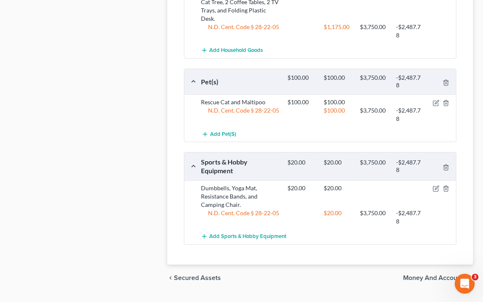
scroll to position [659, 0]
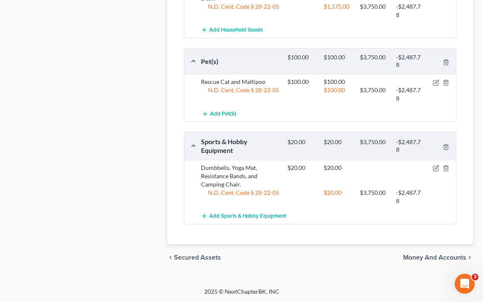
click at [303, 261] on span "Money and Accounts" at bounding box center [434, 258] width 63 height 7
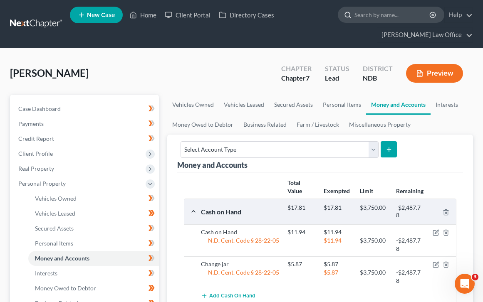
click at [303, 19] on input "search" at bounding box center [392, 14] width 76 height 15
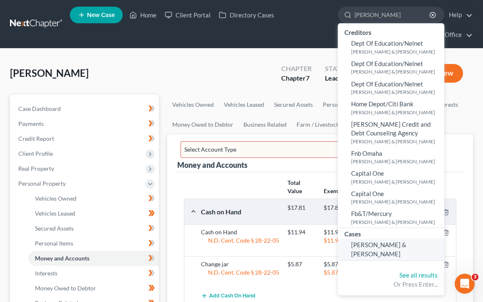
type input "decoteau"
click at [303, 243] on span "DeCoteau, Rhea & Fred" at bounding box center [378, 249] width 55 height 16
select select "0"
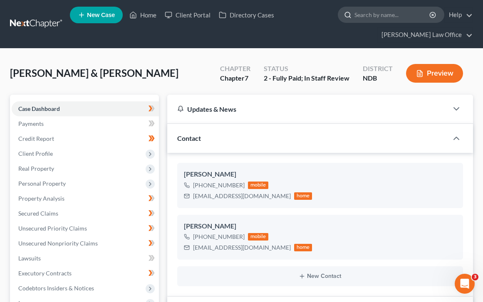
click at [303, 19] on input "search" at bounding box center [392, 14] width 76 height 15
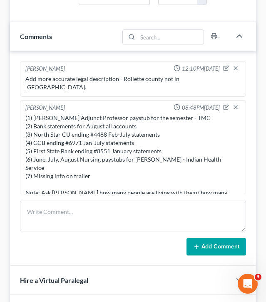
scroll to position [686, 0]
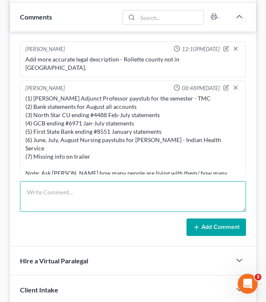
click at [138, 189] on textarea at bounding box center [133, 196] width 226 height 31
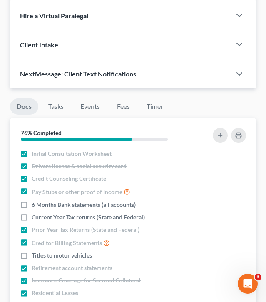
scroll to position [935, 0]
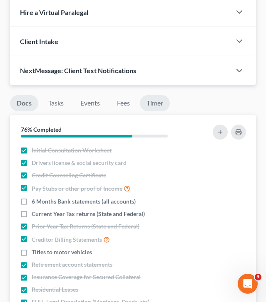
click at [158, 102] on link "Timer" at bounding box center [155, 103] width 30 height 16
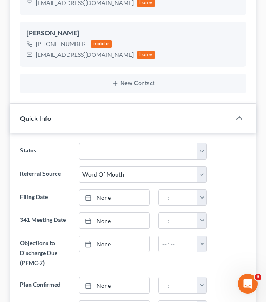
scroll to position [0, 0]
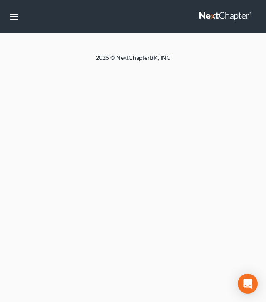
select select "0"
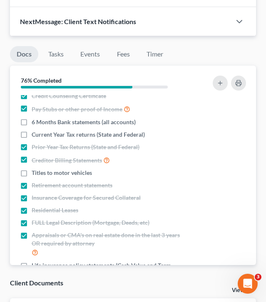
scroll to position [33, 0]
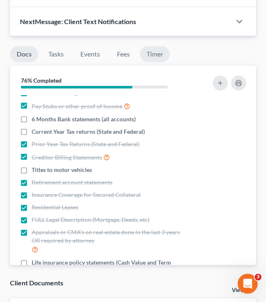
click at [161, 52] on link "Timer" at bounding box center [155, 54] width 30 height 16
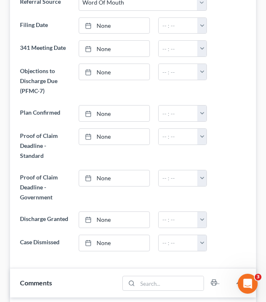
scroll to position [1053, 0]
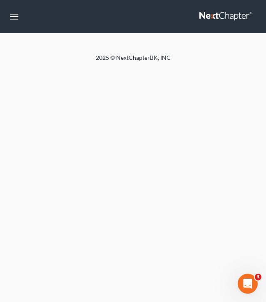
select select "0"
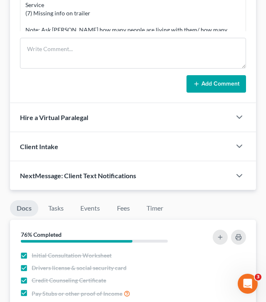
scroll to position [830, 0]
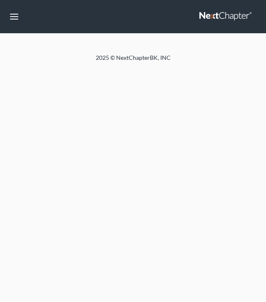
select select "0"
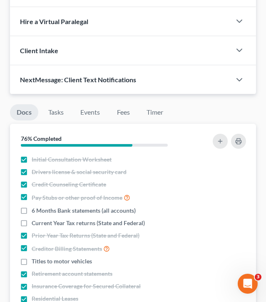
scroll to position [925, 0]
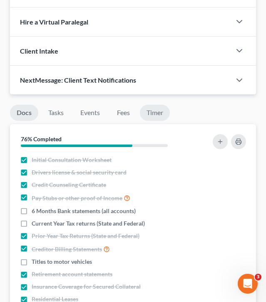
click at [166, 113] on link "Timer" at bounding box center [155, 113] width 30 height 16
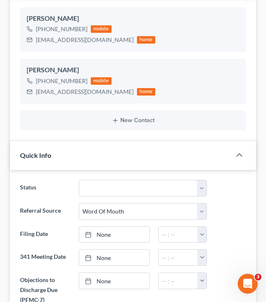
scroll to position [0, 0]
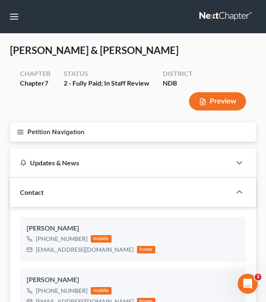
click at [208, 62] on div "[PERSON_NAME] & [PERSON_NAME] Upgraded Chapter Chapter 7 Status 2 - Fully Paid;…" at bounding box center [133, 83] width 246 height 79
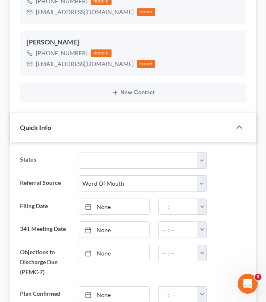
scroll to position [360, 0]
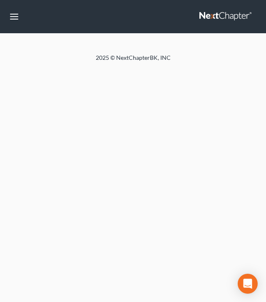
select select "0"
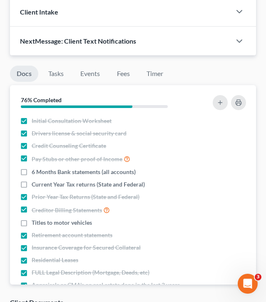
scroll to position [964, 0]
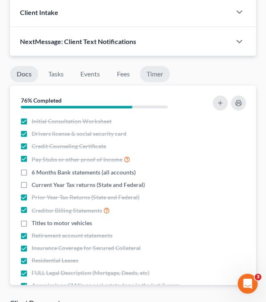
click at [156, 72] on link "Timer" at bounding box center [155, 74] width 30 height 16
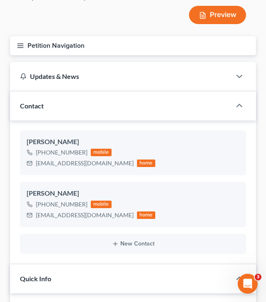
scroll to position [0, 0]
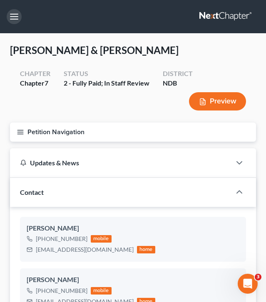
click at [9, 16] on button "button" at bounding box center [14, 16] width 15 height 15
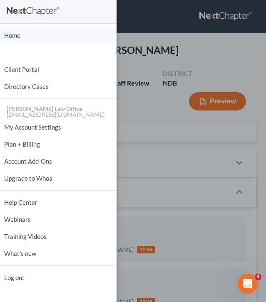
click at [23, 33] on link "Home" at bounding box center [58, 35] width 117 height 15
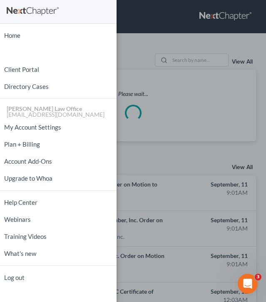
click at [193, 55] on div "Home New Case Client Portal Directory Cases [PERSON_NAME] Law Office [EMAIL_ADD…" at bounding box center [133, 151] width 266 height 302
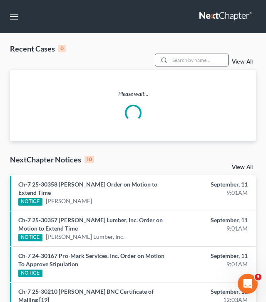
click at [187, 59] on input "search" at bounding box center [199, 60] width 58 height 12
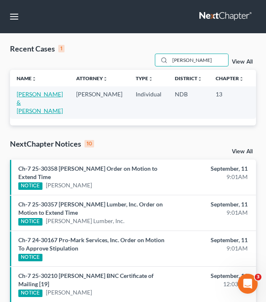
type input "[PERSON_NAME]"
click at [31, 101] on link "[PERSON_NAME] & [PERSON_NAME]" at bounding box center [40, 103] width 46 height 24
select select "4"
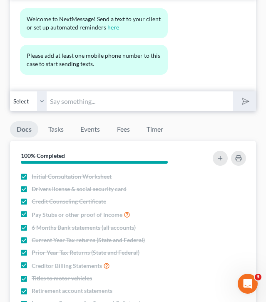
scroll to position [977, 0]
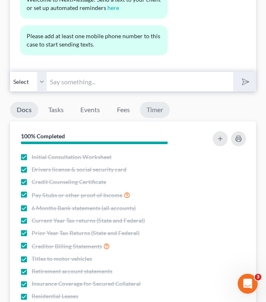
click at [151, 113] on link "Timer" at bounding box center [155, 110] width 30 height 16
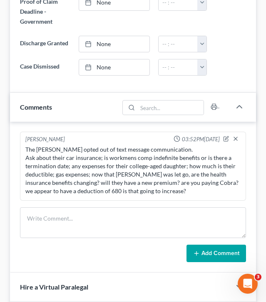
scroll to position [597, 0]
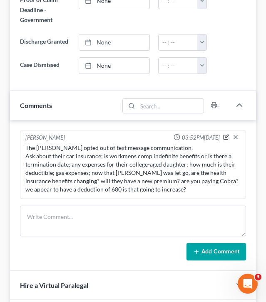
click at [226, 137] on icon "button" at bounding box center [226, 137] width 6 height 6
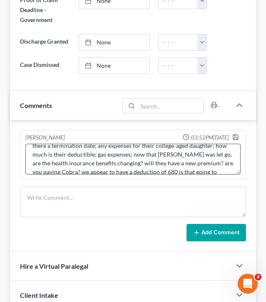
scroll to position [35, 0]
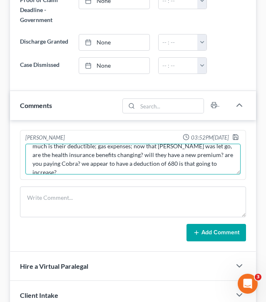
drag, startPoint x: 219, startPoint y: 166, endPoint x: 106, endPoint y: 157, distance: 113.5
click at [106, 157] on textarea "The [PERSON_NAME] opted out of text message communication. Ask about their car …" at bounding box center [132, 159] width 215 height 31
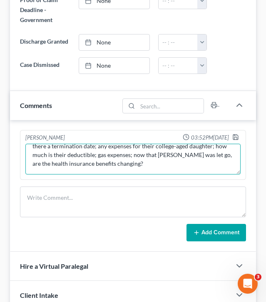
scroll to position [26, 0]
drag, startPoint x: 117, startPoint y: 164, endPoint x: 109, endPoint y: 158, distance: 9.8
click at [109, 158] on textarea "The Friddle's opted out of text message communication. Ask about their car insu…" at bounding box center [132, 159] width 215 height 31
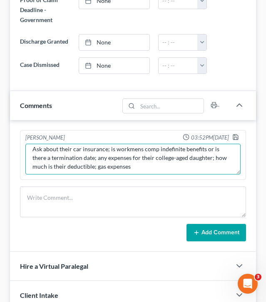
scroll to position [14, 0]
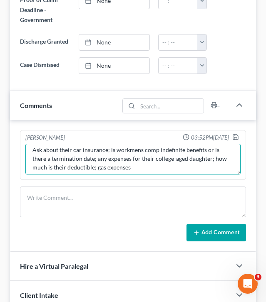
click at [155, 171] on textarea "The Friddle's opted out of text message communication. Ask about their car insu…" at bounding box center [132, 159] width 215 height 31
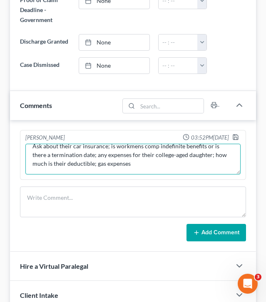
scroll to position [17, 0]
drag, startPoint x: 81, startPoint y: 156, endPoint x: 113, endPoint y: 150, distance: 32.2
click at [113, 150] on textarea "The Friddle's opted out of text message communication. Ask about their car insu…" at bounding box center [132, 159] width 215 height 31
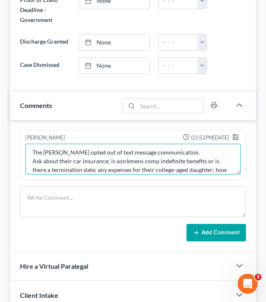
scroll to position [0, 0]
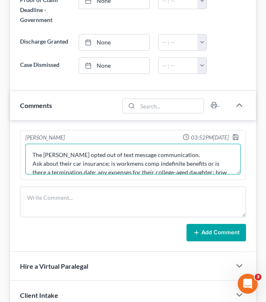
drag, startPoint x: 81, startPoint y: 156, endPoint x: 110, endPoint y: 165, distance: 30.5
click at [110, 165] on textarea "The Friddle's opted out of text message communication. Ask about their car insu…" at bounding box center [132, 159] width 215 height 31
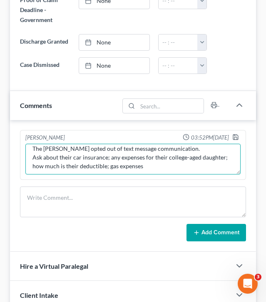
scroll to position [8, 0]
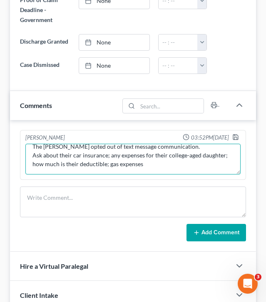
drag, startPoint x: 230, startPoint y: 156, endPoint x: 110, endPoint y: 157, distance: 119.8
click at [110, 157] on textarea "The Friddle's opted out of text message communication. Ask about their car insu…" at bounding box center [132, 159] width 215 height 31
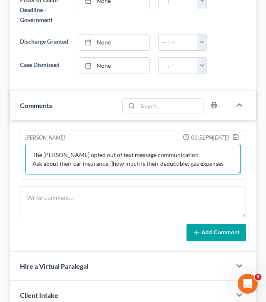
scroll to position [0, 0]
type textarea "The Friddle's opted out of text message communication. Ask about their car insu…"
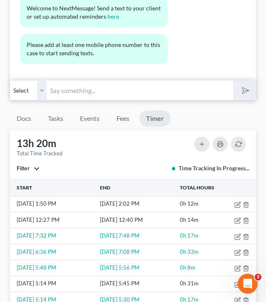
scroll to position [947, 0]
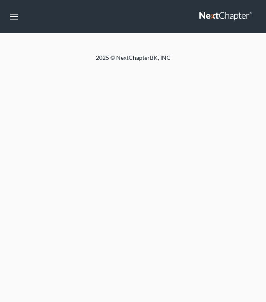
select select "4"
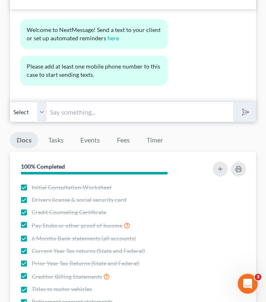
click at [157, 149] on li "Timer" at bounding box center [155, 142] width 30 height 20
click at [155, 130] on div "Docs Tasks Events Fees Timer 100% Completed Nothing here yet! Initial Consultat…" at bounding box center [133, 274] width 254 height 304
click at [156, 139] on link "Timer" at bounding box center [155, 140] width 30 height 16
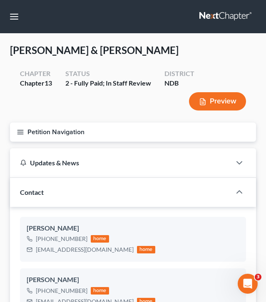
click at [19, 133] on icon "button" at bounding box center [20, 132] width 7 height 7
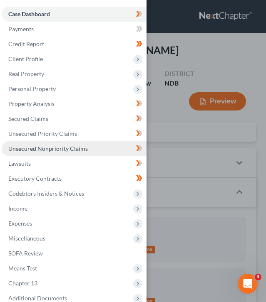
click at [35, 144] on link "Unsecured Nonpriority Claims" at bounding box center [74, 148] width 145 height 15
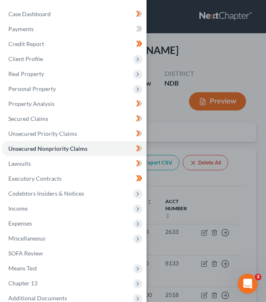
click at [181, 136] on div "Case Dashboard Payments Invoices Payments Payments Credit Report Client Profile" at bounding box center [133, 151] width 266 height 302
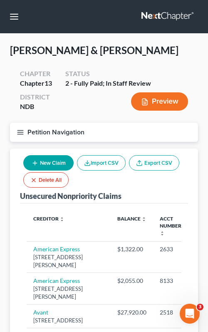
click at [20, 129] on icon "button" at bounding box center [20, 132] width 7 height 7
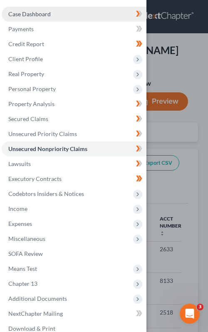
click at [77, 19] on link "Case Dashboard" at bounding box center [74, 14] width 145 height 15
select select "4"
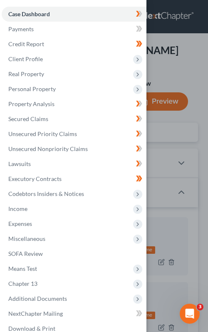
click at [176, 55] on div "Case Dashboard Payments Invoices Payments Payments Credit Report Client Profile" at bounding box center [104, 166] width 208 height 332
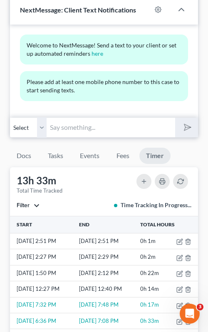
scroll to position [1107, 0]
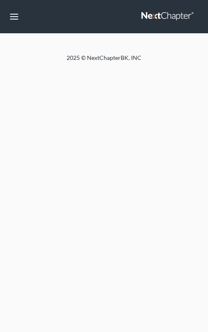
select select "4"
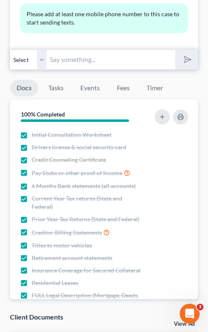
scroll to position [1107, 0]
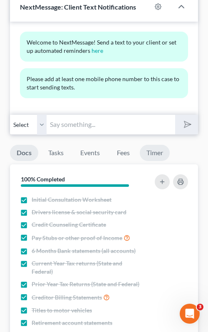
click at [164, 145] on link "Timer" at bounding box center [155, 153] width 30 height 16
